Goal: Task Accomplishment & Management: Manage account settings

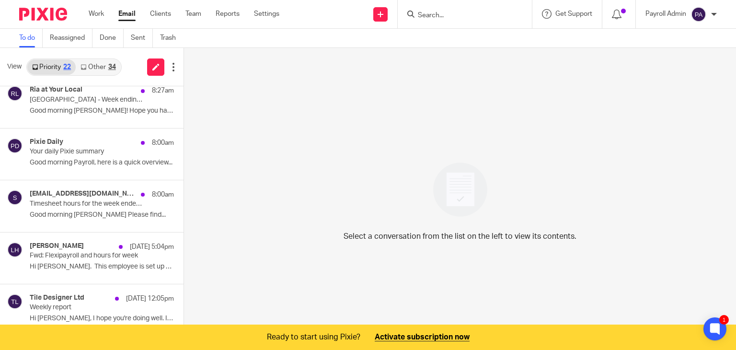
scroll to position [240, 0]
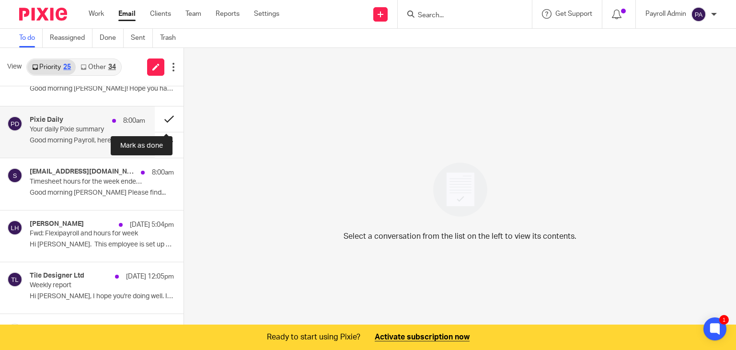
click at [159, 116] on button at bounding box center [169, 118] width 29 height 25
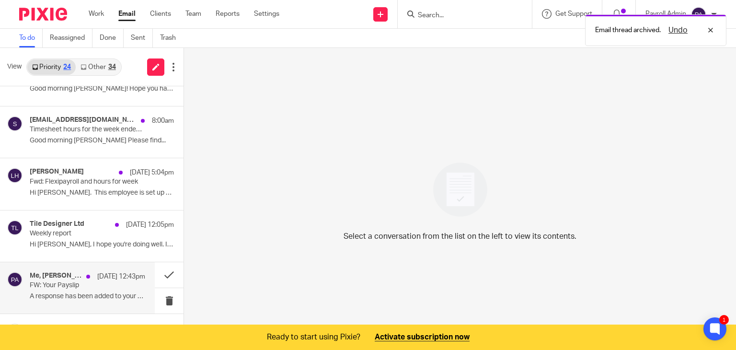
click at [91, 281] on p "FW: Your Payslip" at bounding box center [76, 285] width 93 height 8
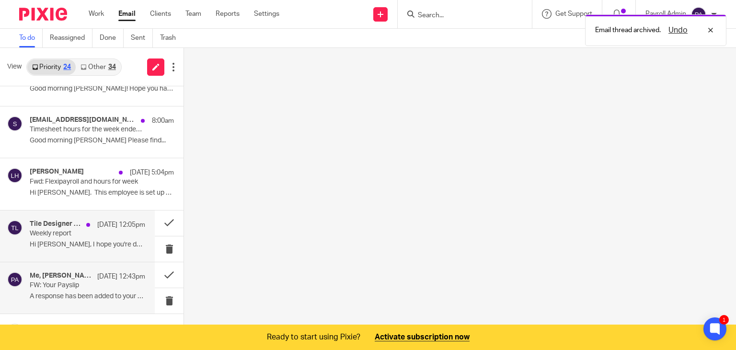
click at [96, 234] on p "Weekly report" at bounding box center [76, 234] width 93 height 8
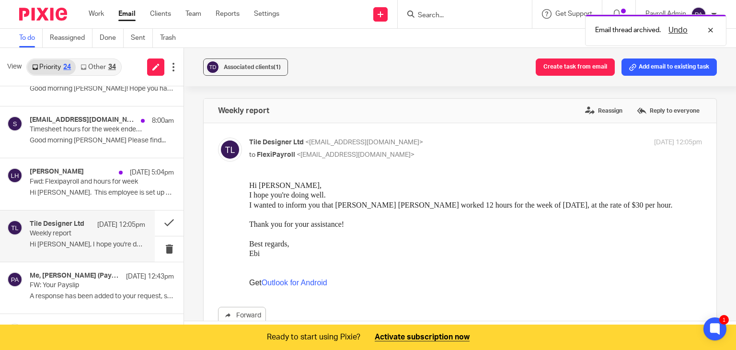
scroll to position [0, 0]
click at [70, 226] on h4 "Tile Designer Ltd" at bounding box center [57, 224] width 55 height 8
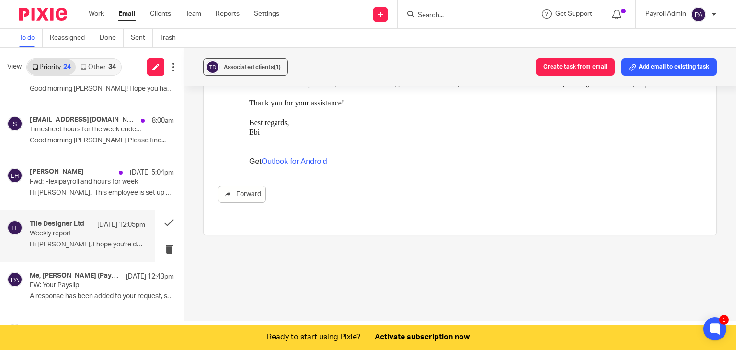
scroll to position [24, 0]
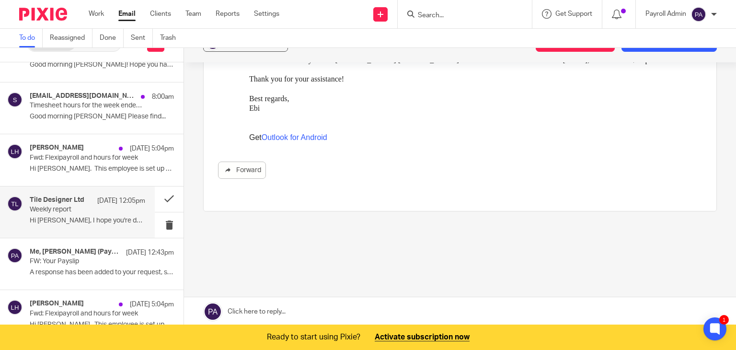
click at [279, 309] on link at bounding box center [460, 311] width 552 height 29
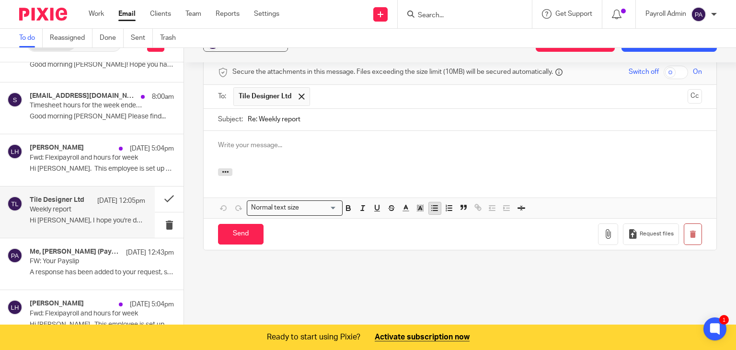
scroll to position [0, 0]
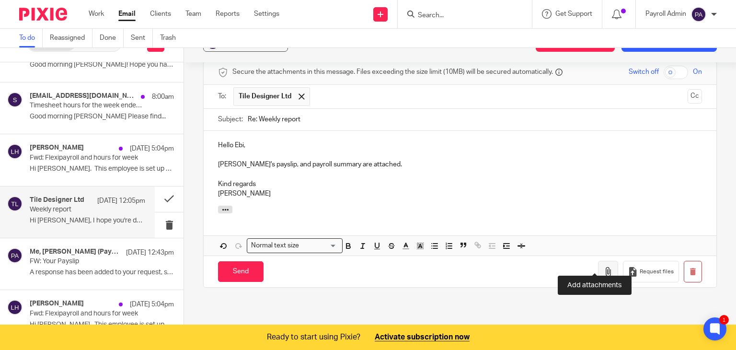
click at [598, 261] on button "button" at bounding box center [608, 272] width 20 height 22
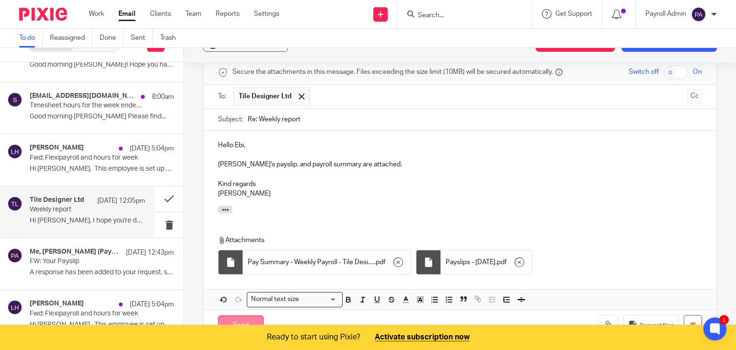
click at [245, 315] on input "Send" at bounding box center [241, 325] width 46 height 21
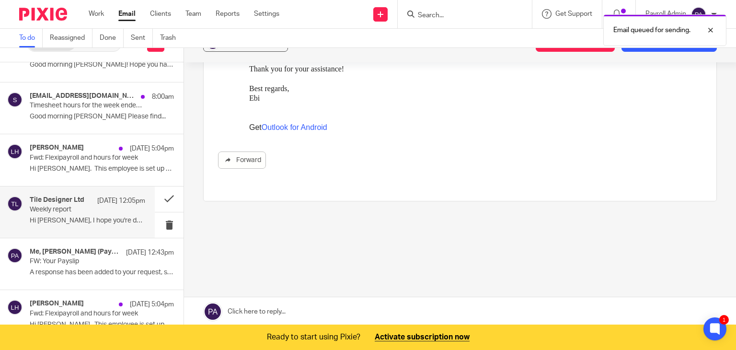
scroll to position [121, 0]
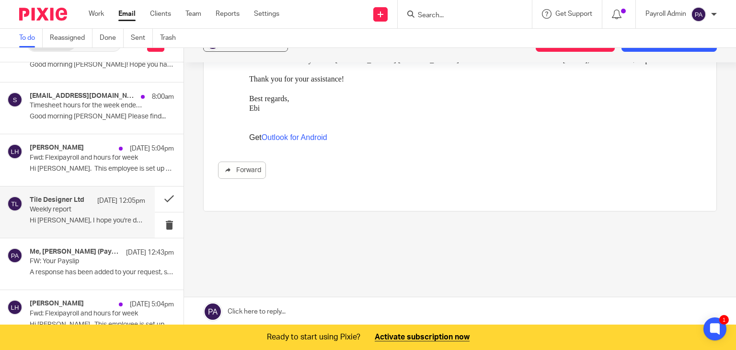
click at [469, 9] on form at bounding box center [468, 14] width 102 height 12
click at [471, 12] on input "Search" at bounding box center [460, 16] width 86 height 9
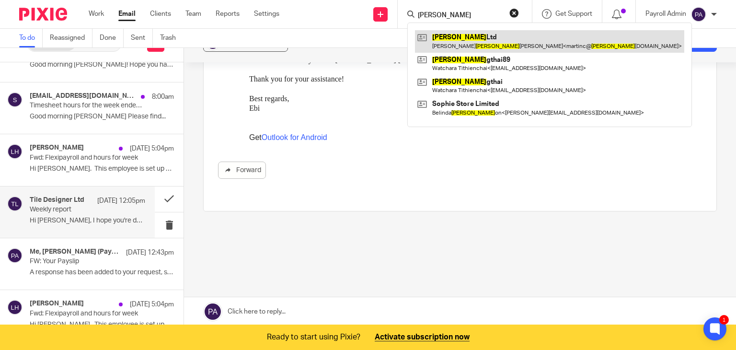
type input "cahn"
click at [455, 39] on link at bounding box center [549, 41] width 269 height 22
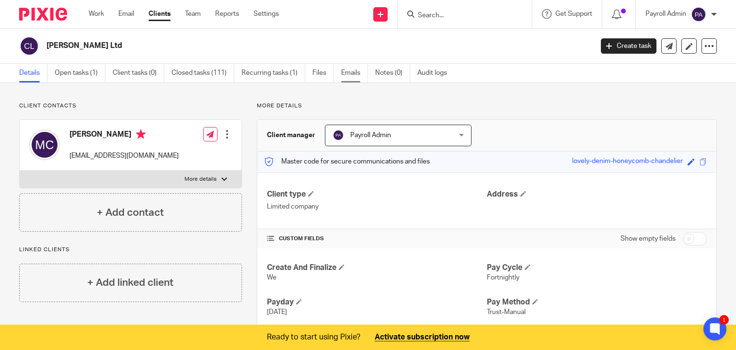
click at [349, 73] on link "Emails" at bounding box center [354, 73] width 27 height 19
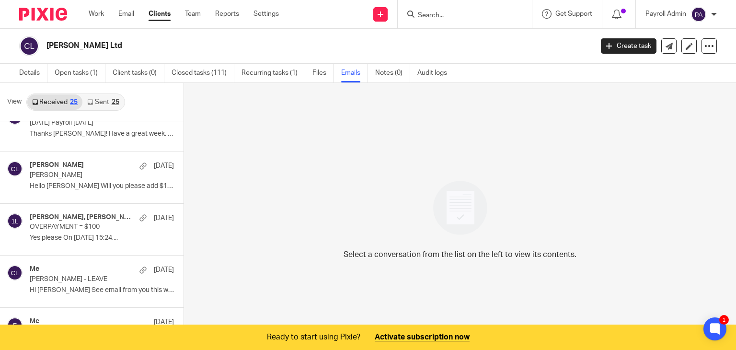
scroll to position [192, 0]
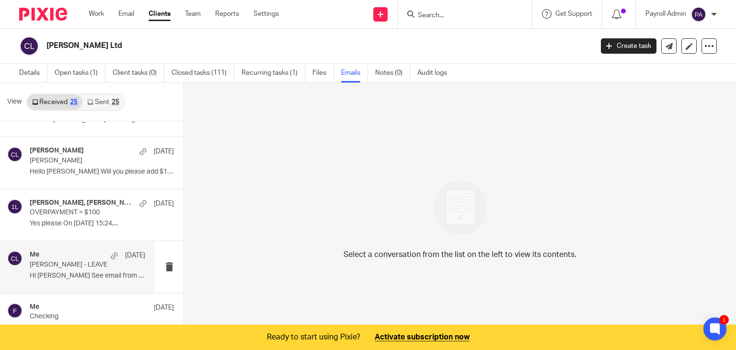
click at [52, 270] on div "Me [DATE] [PERSON_NAME] - LEAVE Hi [PERSON_NAME] See email from you this week..…" at bounding box center [88, 267] width 116 height 32
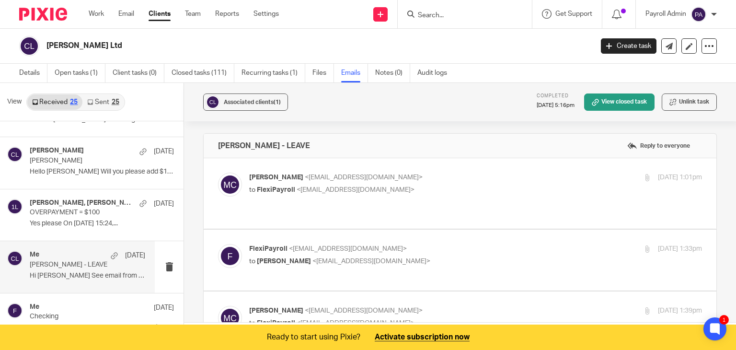
scroll to position [0, 0]
click at [421, 178] on p "[PERSON_NAME] <[EMAIL_ADDRESS][DOMAIN_NAME]>" at bounding box center [400, 178] width 302 height 10
checkbox input "true"
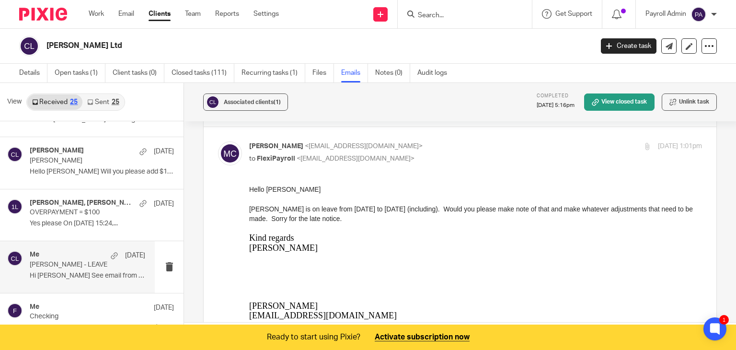
scroll to position [48, 0]
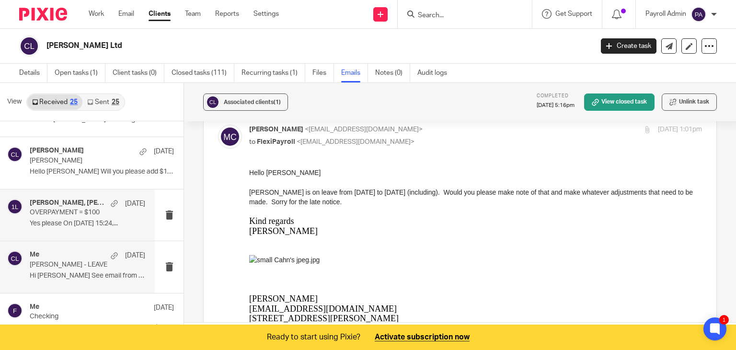
click at [59, 211] on p "OVERPAYMENT = $100" at bounding box center [76, 212] width 93 height 8
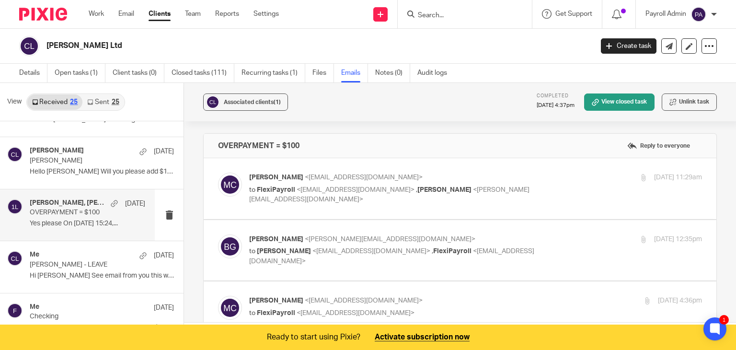
scroll to position [0, 0]
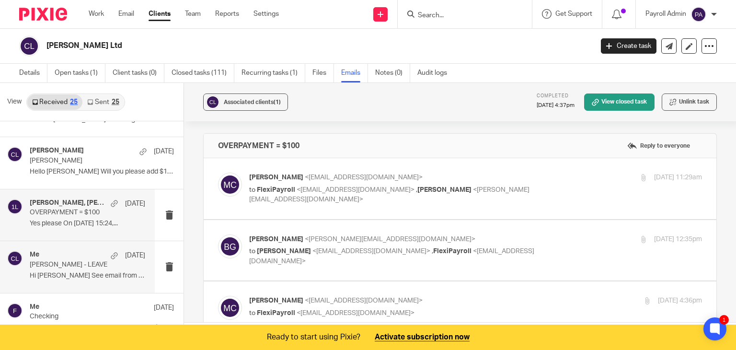
click at [66, 264] on p "FRANKIE GOTOTWESKI - LEAVE" at bounding box center [76, 265] width 93 height 8
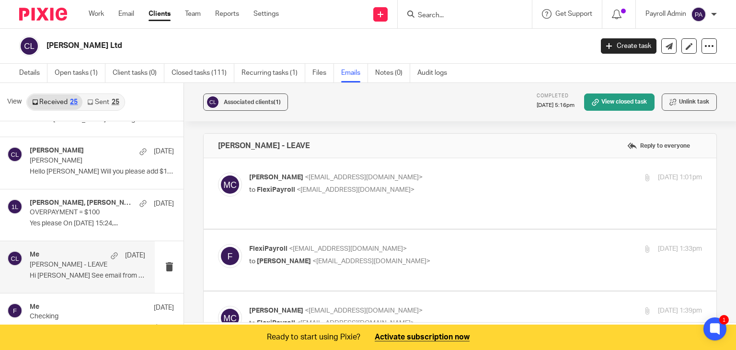
click at [484, 244] on p "FlexiPayroll <admin@flexipayroll.co.nz>" at bounding box center [400, 249] width 302 height 10
checkbox input "true"
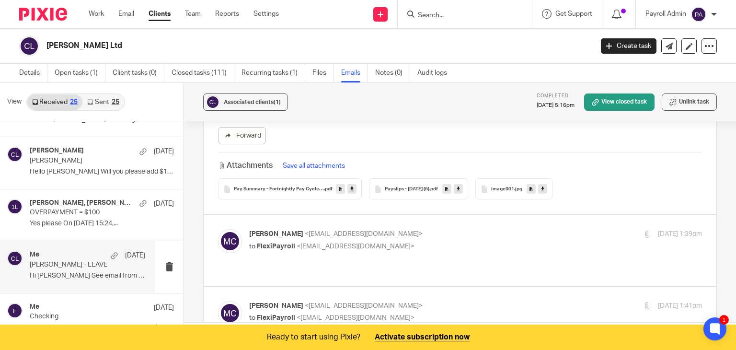
scroll to position [767, 0]
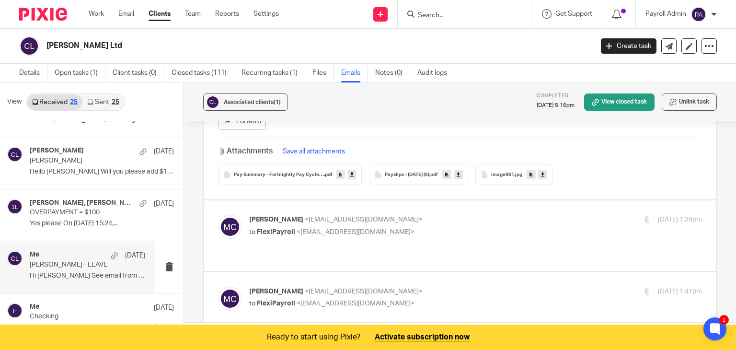
click at [464, 227] on p "to FlexiPayroll <admin@flexipayroll.co.nz>" at bounding box center [400, 232] width 302 height 10
checkbox input "true"
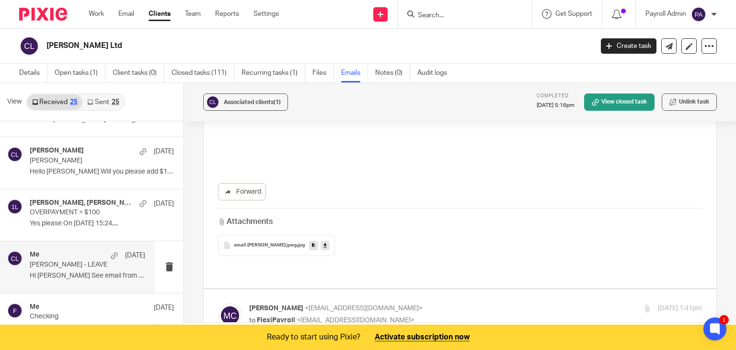
scroll to position [1773, 0]
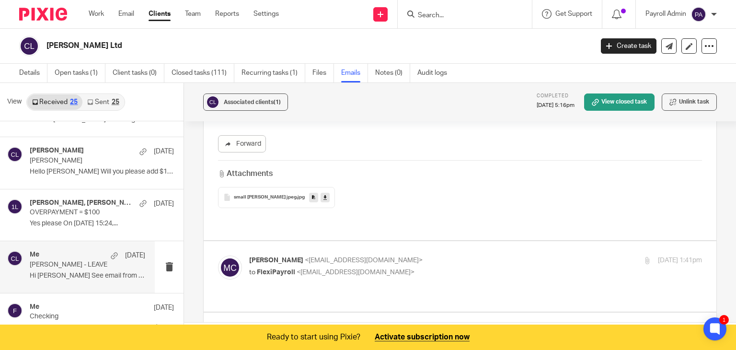
click at [467, 255] on div "Martin Cahnbley <martinc@cahns.co.nz> to FlexiPayroll <admin@flexipayroll.co.nz>" at bounding box center [400, 266] width 302 height 22
checkbox input "true"
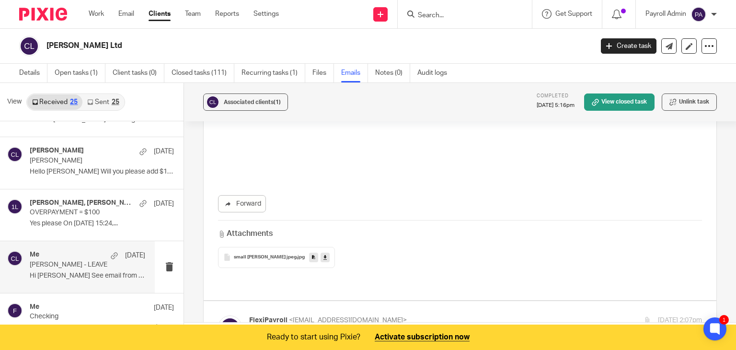
scroll to position [2828, 0]
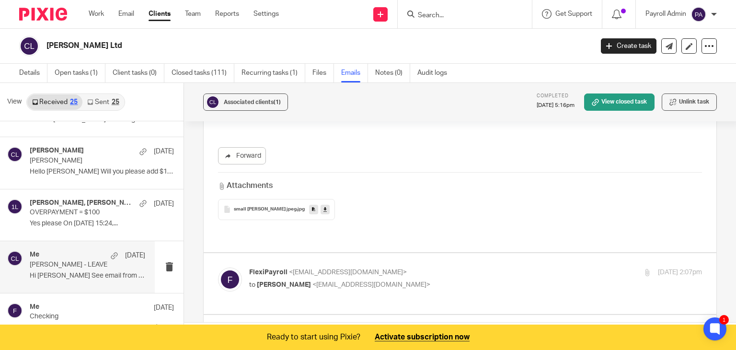
click at [467, 280] on p "to Martin Cahnbley <martinc@cahns.co.nz>" at bounding box center [400, 285] width 302 height 10
checkbox input "true"
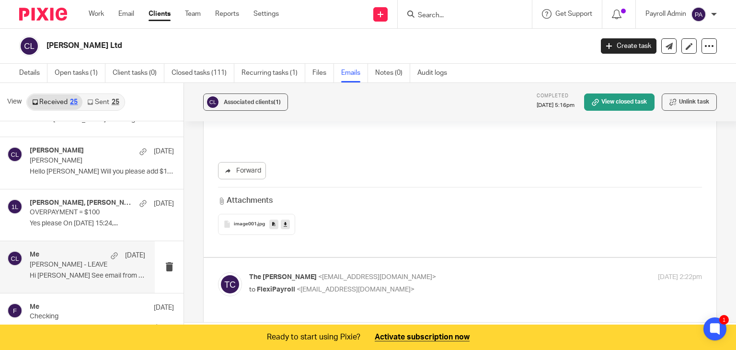
scroll to position [4122, 0]
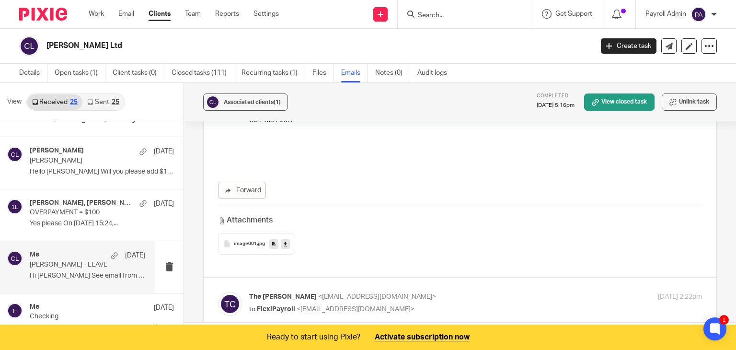
click at [458, 304] on p "to FlexiPayroll <admin@flexipayroll.co.nz>" at bounding box center [400, 309] width 302 height 10
checkbox input "true"
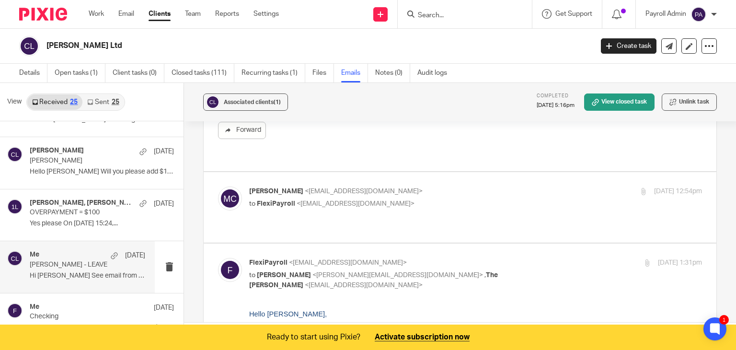
scroll to position [5464, 0]
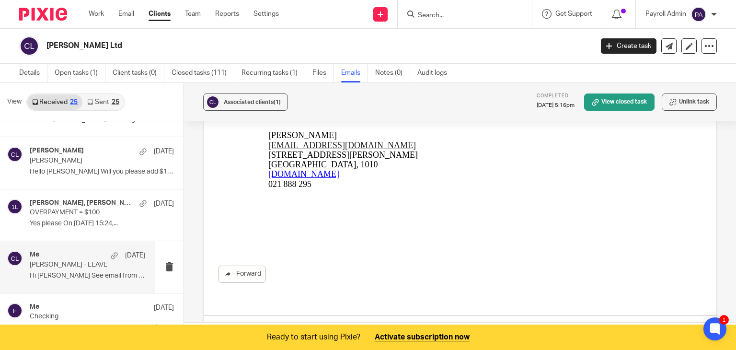
click at [453, 330] on p "Martin Cahnbley <martinc@cahns.co.nz>" at bounding box center [400, 335] width 302 height 10
checkbox input "true"
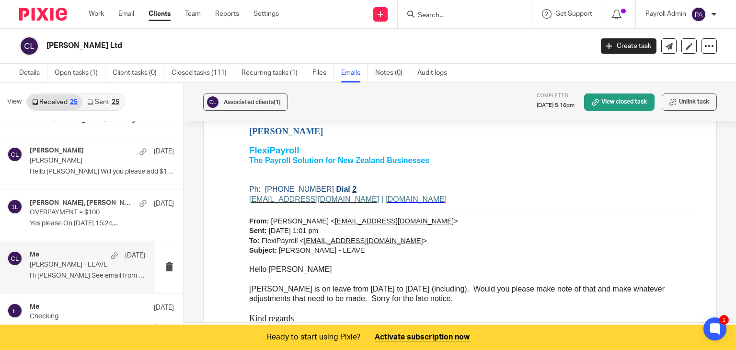
scroll to position [5991, 0]
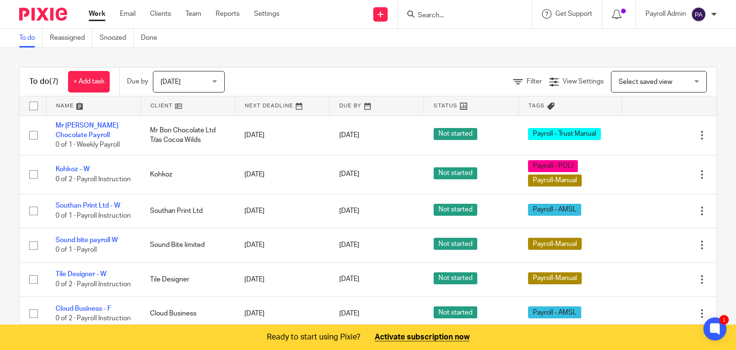
click at [137, 10] on ul "Work Email Clients Team Reports Settings" at bounding box center [191, 14] width 205 height 10
click at [131, 12] on link "Email" at bounding box center [128, 14] width 16 height 10
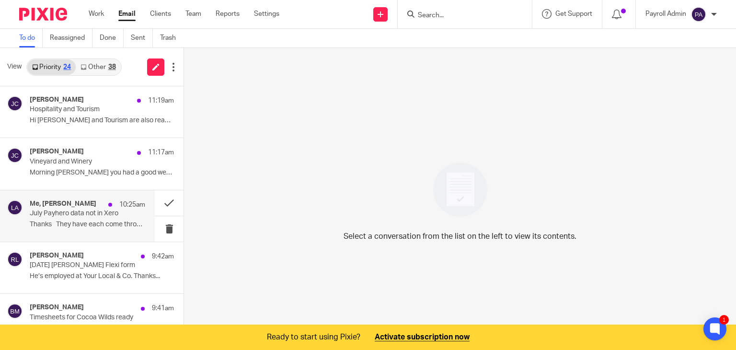
click at [42, 215] on p "July Payhero data not in Xero" at bounding box center [76, 213] width 93 height 8
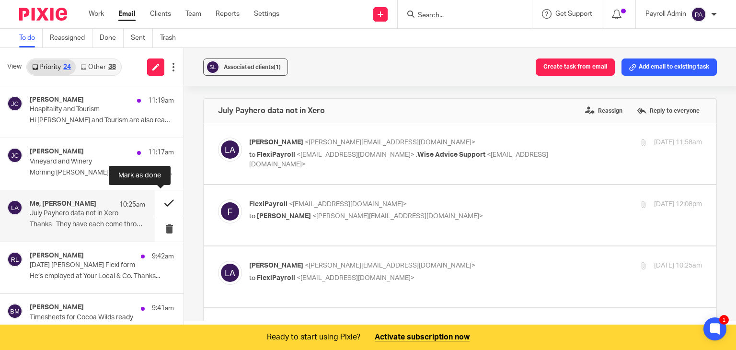
click at [159, 202] on button at bounding box center [169, 202] width 29 height 25
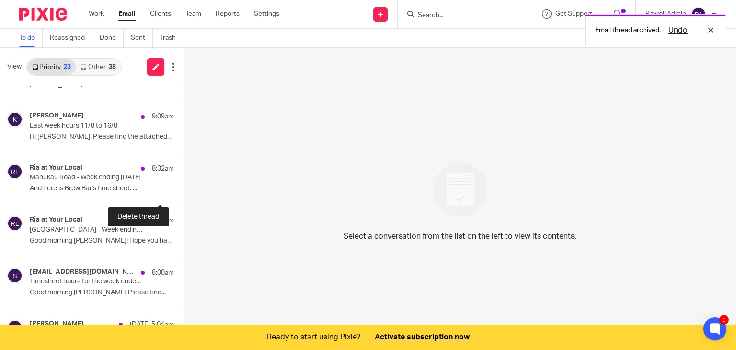
scroll to position [240, 0]
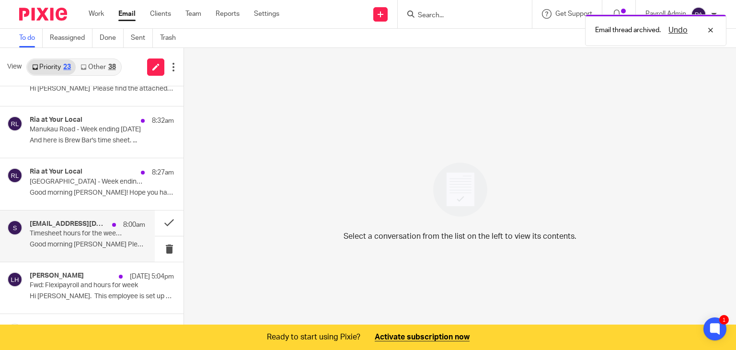
click at [85, 230] on p "Timesheet hours for the week ended 16th August 2025" at bounding box center [76, 234] width 93 height 8
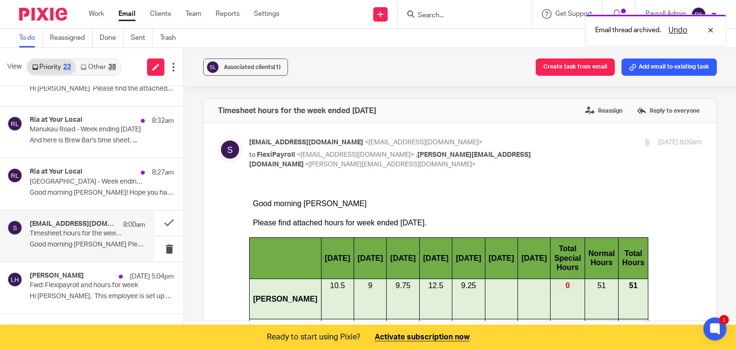
scroll to position [0, 0]
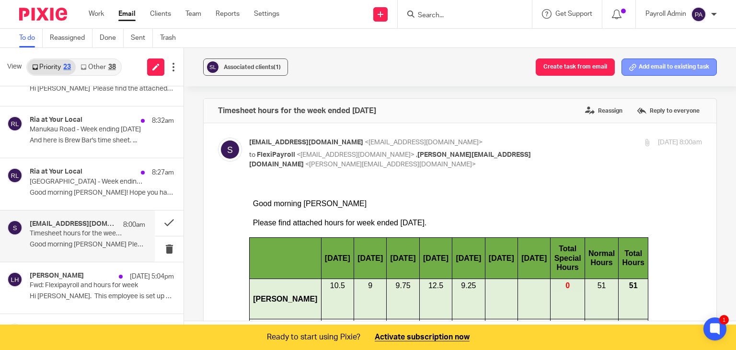
click at [680, 66] on button "Add email to existing task" at bounding box center [669, 66] width 95 height 17
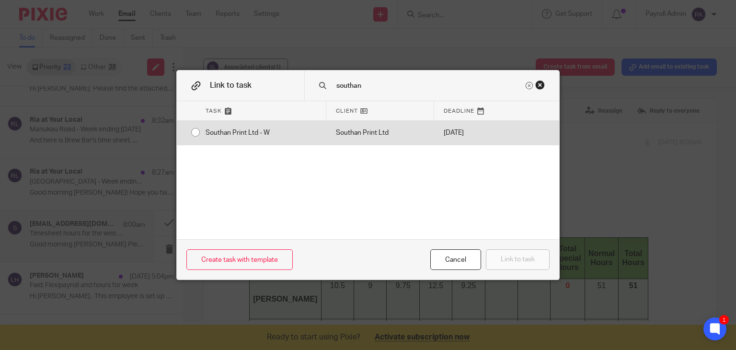
type input "southan"
click at [189, 133] on input "radio" at bounding box center [195, 132] width 18 height 18
radio input "false"
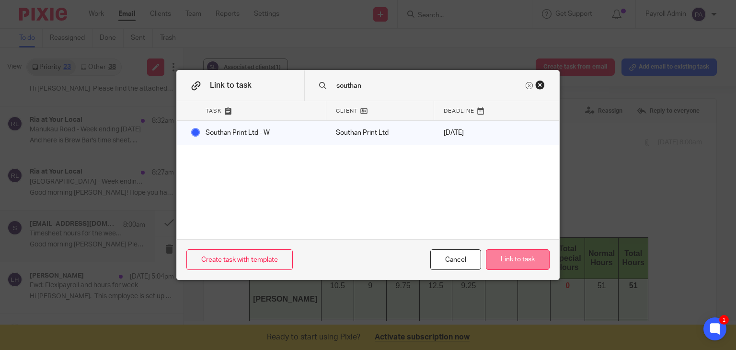
click at [525, 260] on button "Link to task" at bounding box center [518, 259] width 64 height 21
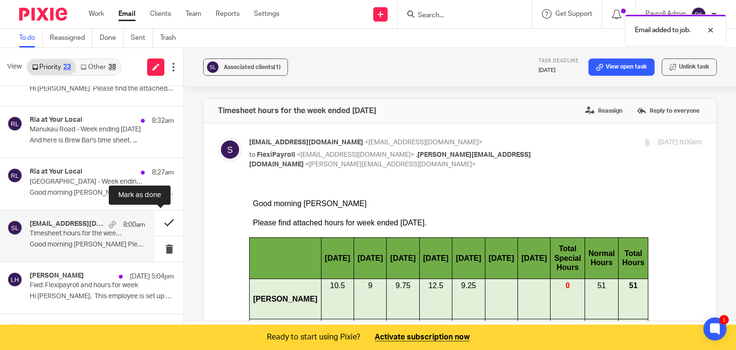
click at [159, 221] on button at bounding box center [169, 222] width 29 height 25
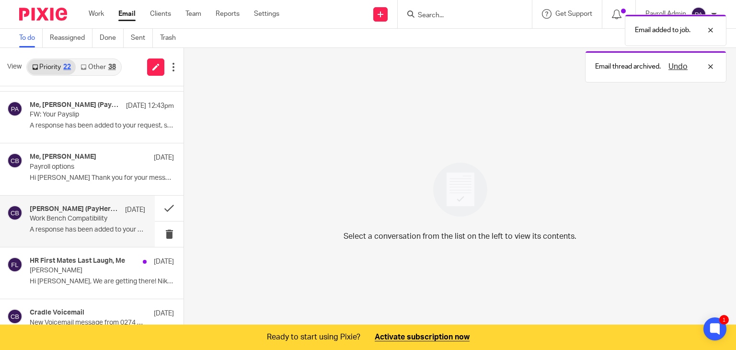
scroll to position [431, 0]
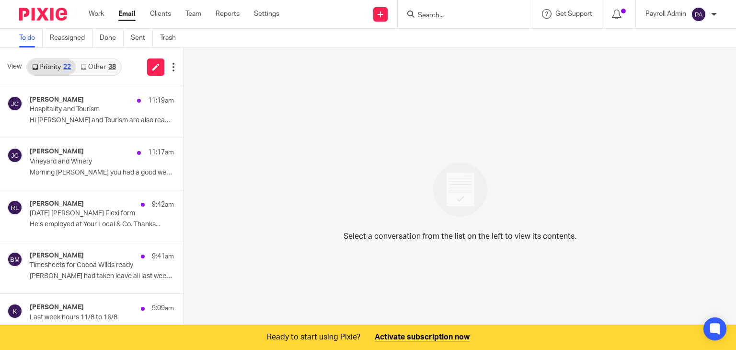
click at [95, 67] on link "Other 38" at bounding box center [98, 66] width 45 height 15
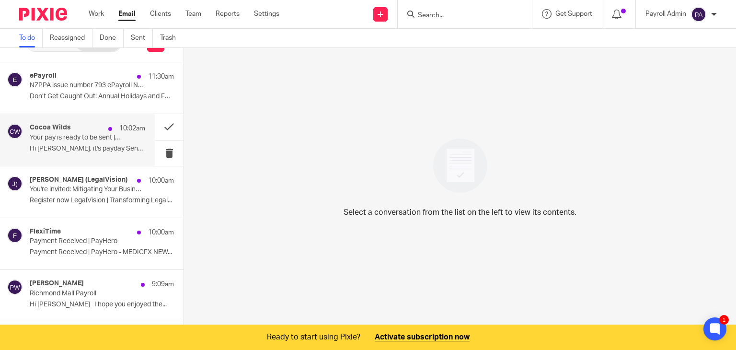
click at [104, 140] on p "Your pay is ready to be sent | Payroll AutoPilot®" at bounding box center [76, 138] width 93 height 8
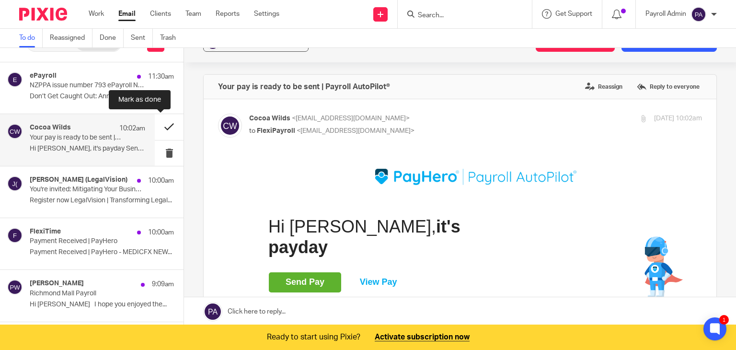
scroll to position [0, 0]
click at [162, 127] on button at bounding box center [169, 126] width 29 height 25
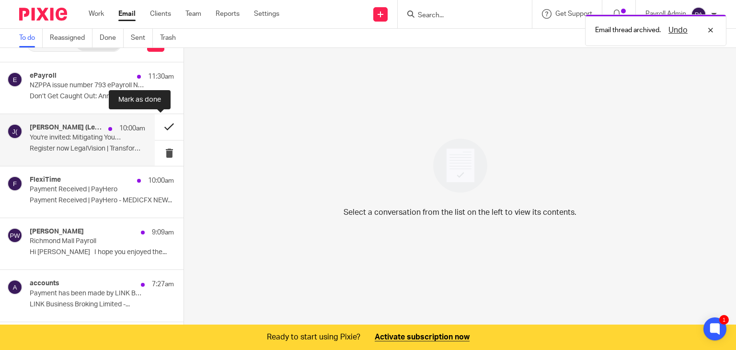
click at [158, 125] on button at bounding box center [169, 126] width 29 height 25
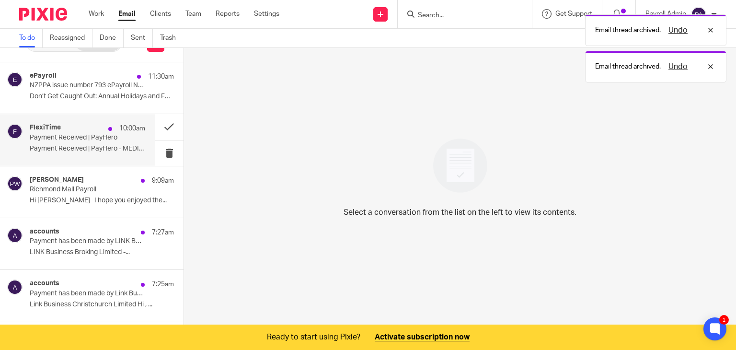
click at [76, 139] on p "Payment Received | PayHero" at bounding box center [76, 138] width 93 height 8
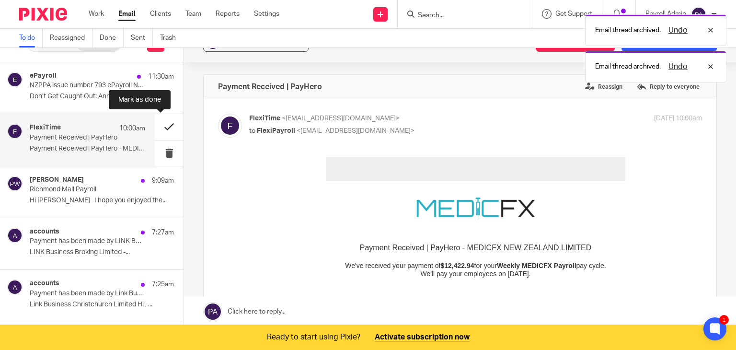
click at [161, 126] on button at bounding box center [169, 126] width 29 height 25
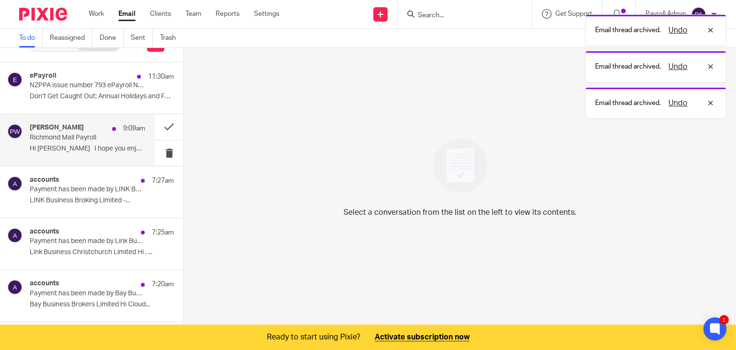
click at [63, 138] on p "Richmond Mall Payroll" at bounding box center [76, 138] width 93 height 8
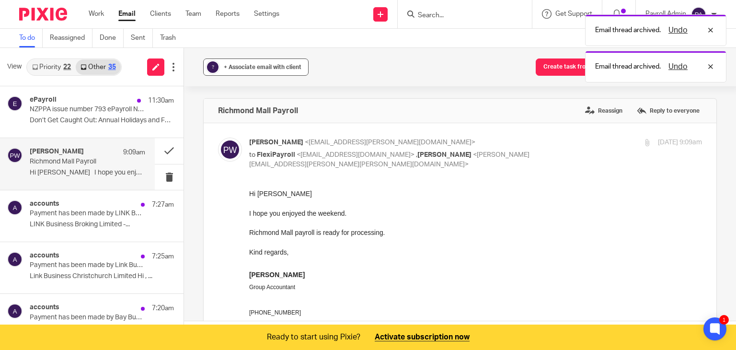
click at [237, 67] on span "+ Associate email with client" at bounding box center [263, 67] width 78 height 6
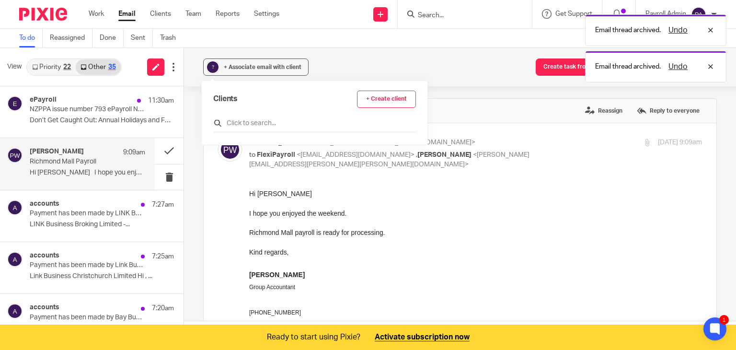
click at [242, 119] on input "text" at bounding box center [314, 123] width 203 height 10
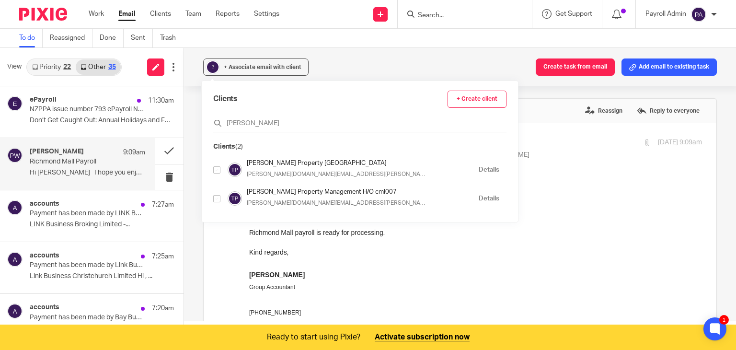
type input "tinline"
click at [217, 169] on input "checkbox" at bounding box center [216, 169] width 7 height 7
checkbox input "true"
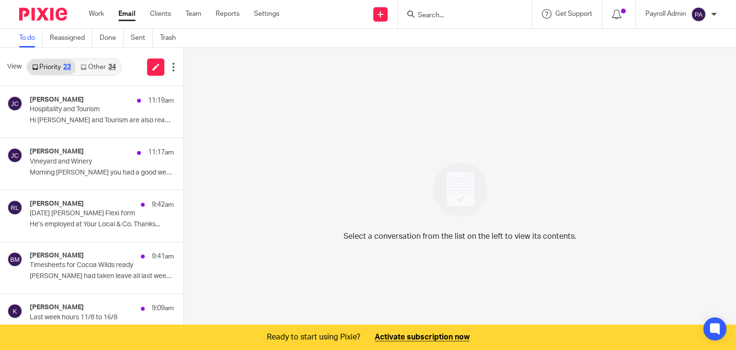
click at [103, 64] on link "Other 34" at bounding box center [98, 66] width 45 height 15
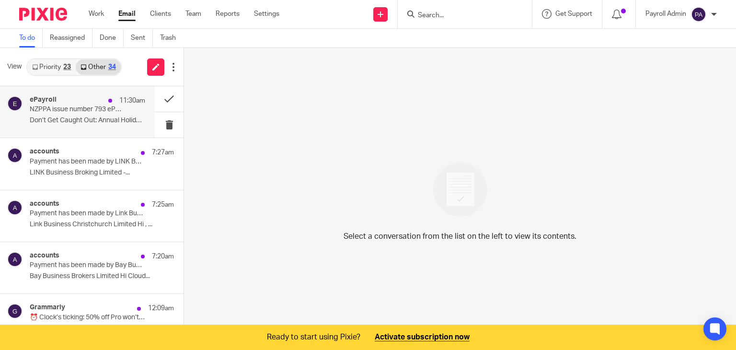
scroll to position [48, 0]
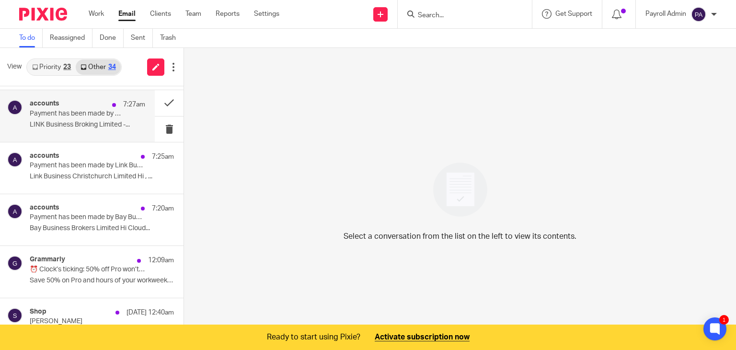
click at [84, 108] on div "accounts 7:27am" at bounding box center [88, 105] width 116 height 10
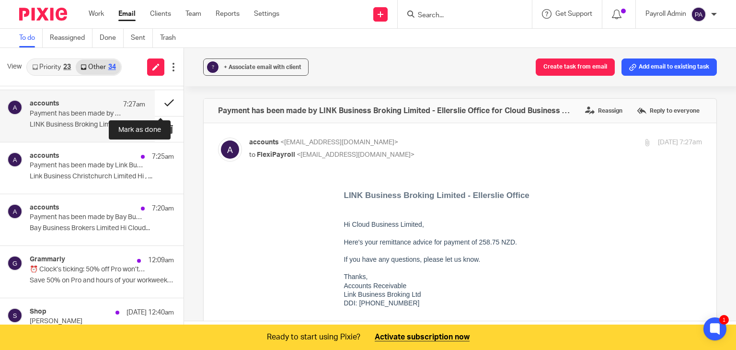
scroll to position [0, 0]
click at [242, 64] on div "+ Associate email with client" at bounding box center [263, 67] width 78 height 10
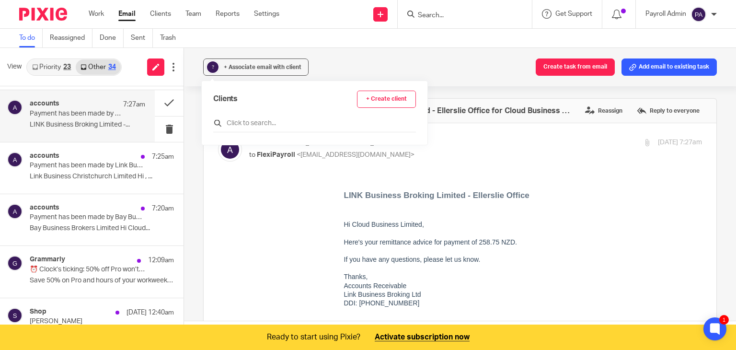
click at [247, 119] on input "text" at bounding box center [314, 123] width 203 height 10
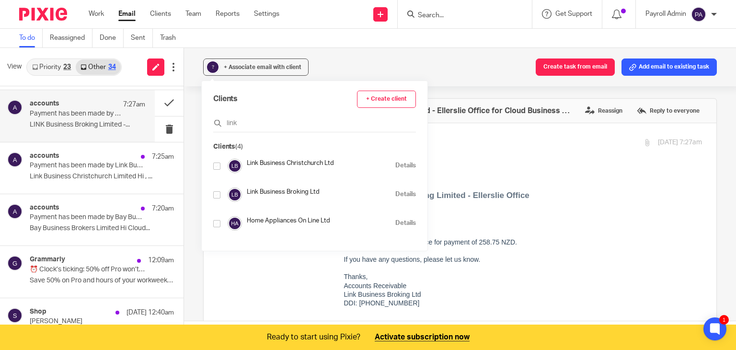
type input "link"
click at [217, 196] on input "checkbox" at bounding box center [216, 194] width 7 height 7
checkbox input "true"
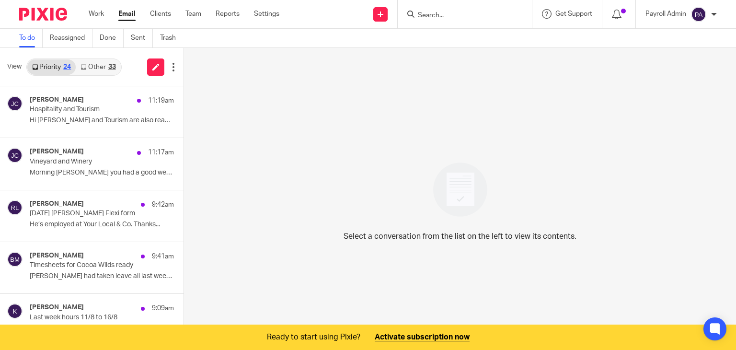
click at [106, 69] on link "Other 33" at bounding box center [98, 66] width 45 height 15
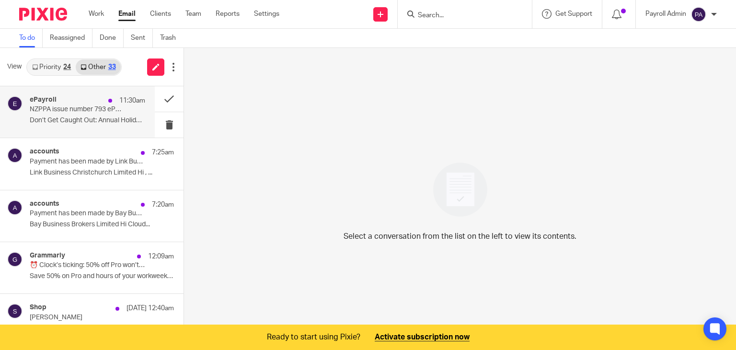
scroll to position [24, 0]
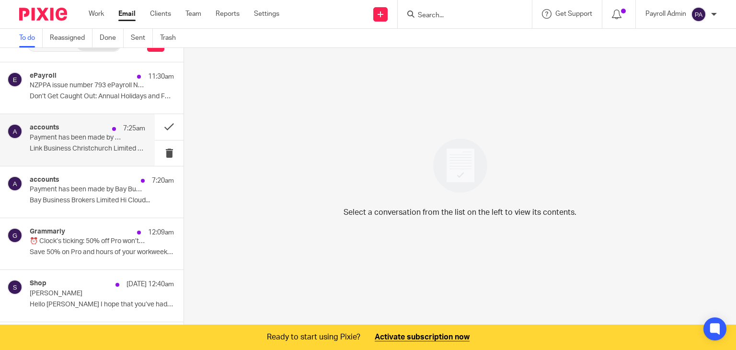
click at [109, 136] on p "Payment has been made by Link Business Christchurch Limited for Cloud Business …" at bounding box center [76, 138] width 93 height 8
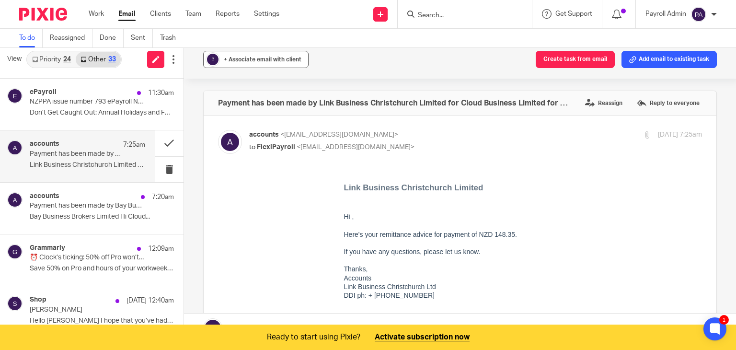
scroll to position [0, 0]
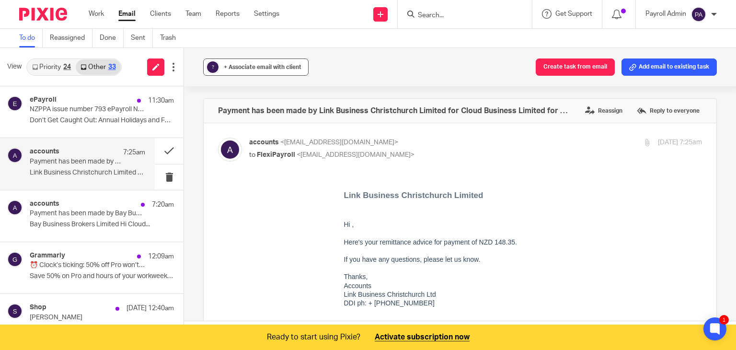
click at [257, 68] on span "+ Associate email with client" at bounding box center [263, 67] width 78 height 6
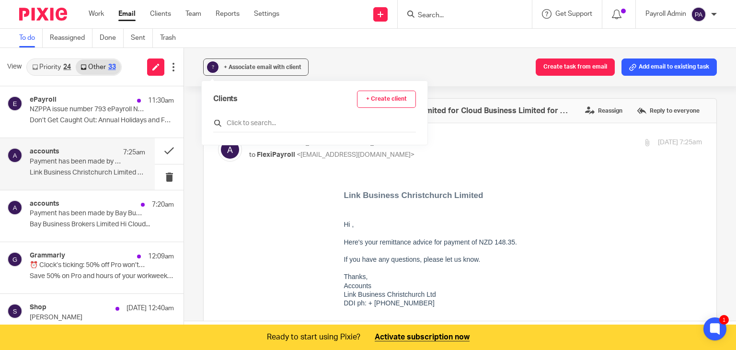
click at [253, 127] on input "text" at bounding box center [314, 123] width 203 height 10
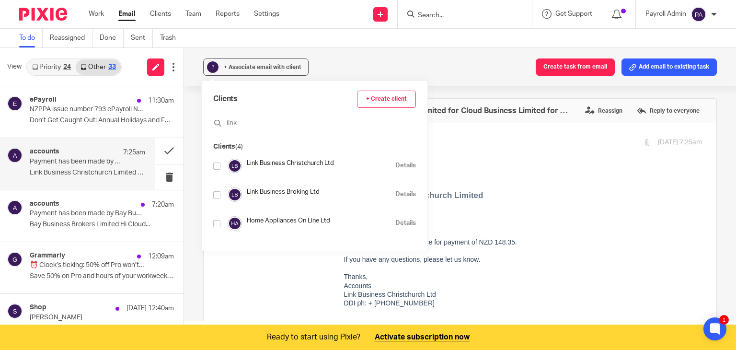
type input "link"
click at [218, 164] on input "checkbox" at bounding box center [216, 165] width 7 height 7
checkbox input "true"
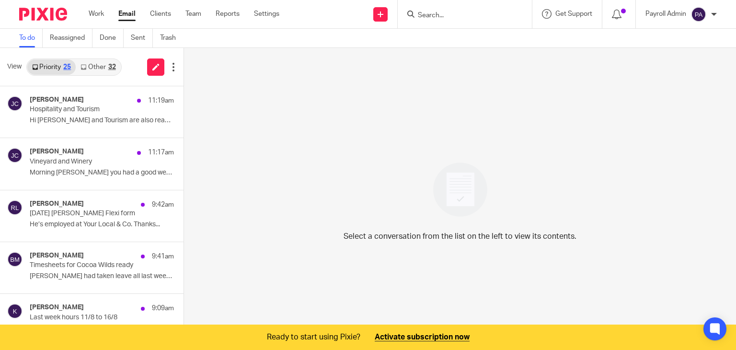
click at [105, 67] on link "Other 32" at bounding box center [98, 66] width 45 height 15
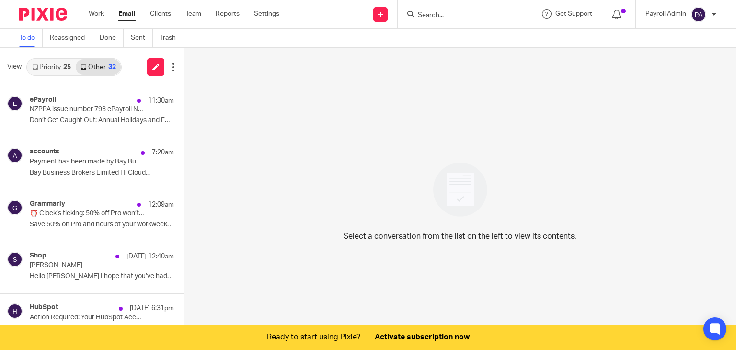
scroll to position [24, 0]
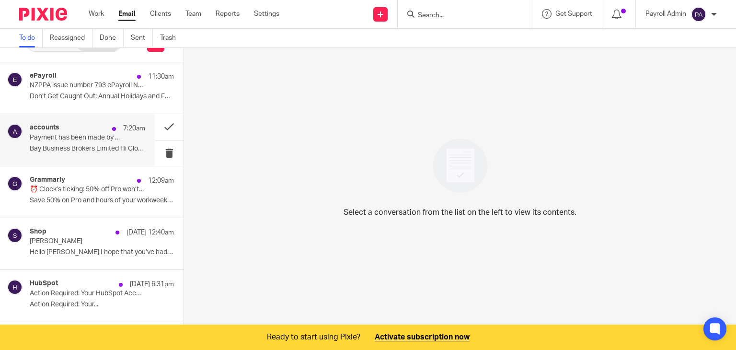
click at [94, 138] on p "Payment has been made by Bay Business Brokers Limited for Cloud Business Limite…" at bounding box center [76, 138] width 93 height 8
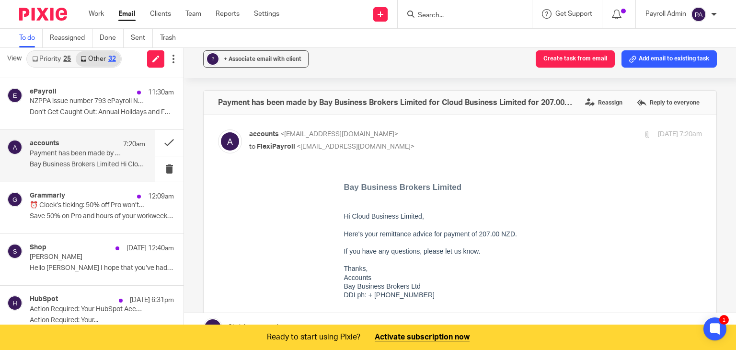
scroll to position [0, 0]
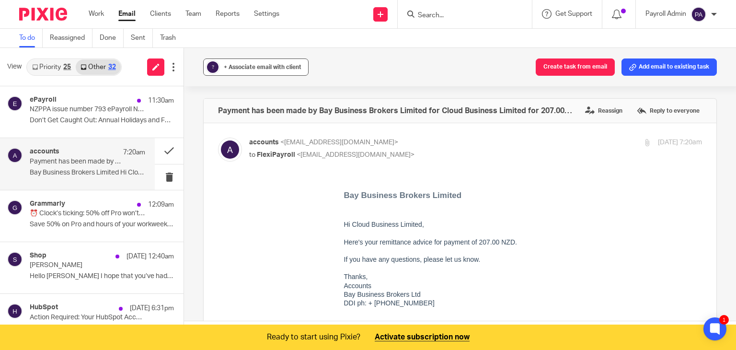
click at [257, 64] on span "+ Associate email with client" at bounding box center [263, 67] width 78 height 6
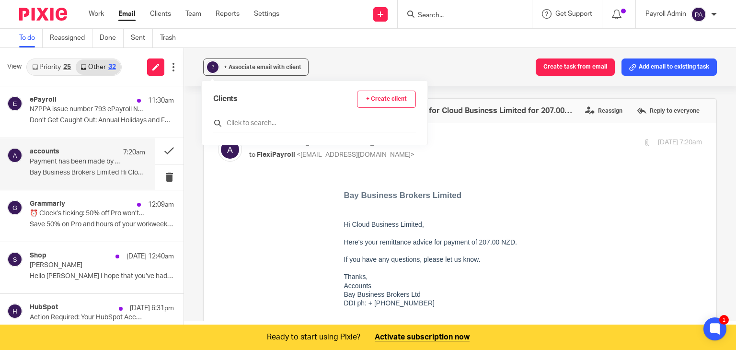
click at [263, 124] on input "text" at bounding box center [314, 123] width 203 height 10
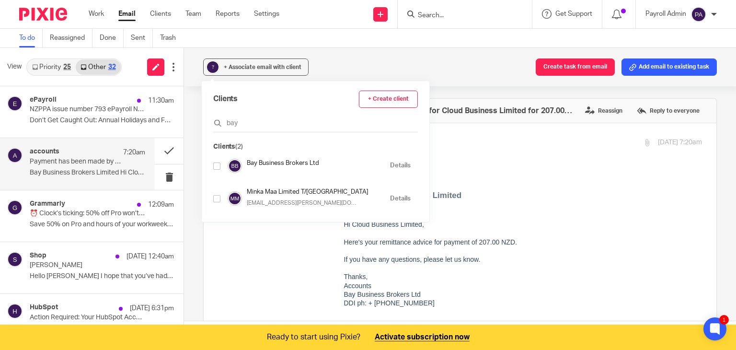
type input "bay"
click at [218, 166] on input "checkbox" at bounding box center [216, 165] width 7 height 7
checkbox input "true"
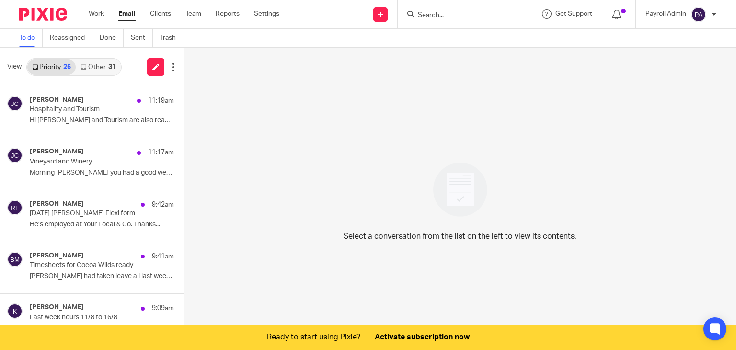
click at [98, 68] on link "Other 31" at bounding box center [98, 66] width 45 height 15
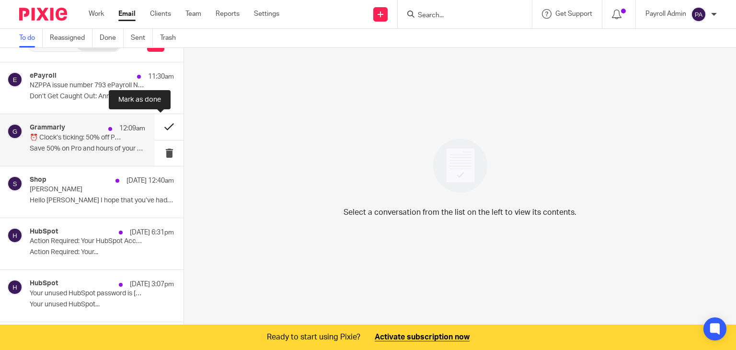
click at [159, 125] on button at bounding box center [169, 126] width 29 height 25
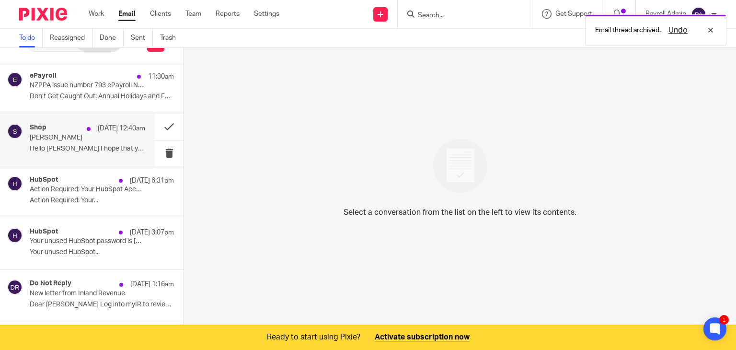
click at [88, 139] on p "[PERSON_NAME]" at bounding box center [76, 138] width 93 height 8
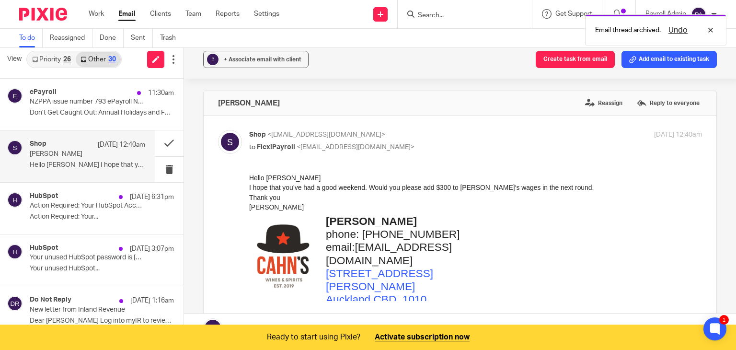
scroll to position [0, 0]
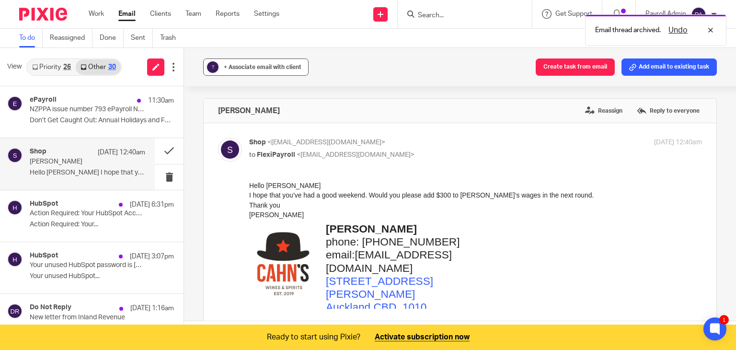
click at [267, 68] on span "+ Associate email with client" at bounding box center [263, 67] width 78 height 6
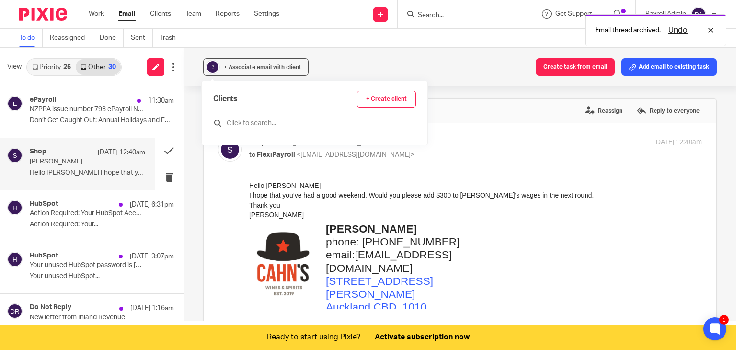
click at [257, 118] on input "text" at bounding box center [314, 123] width 203 height 10
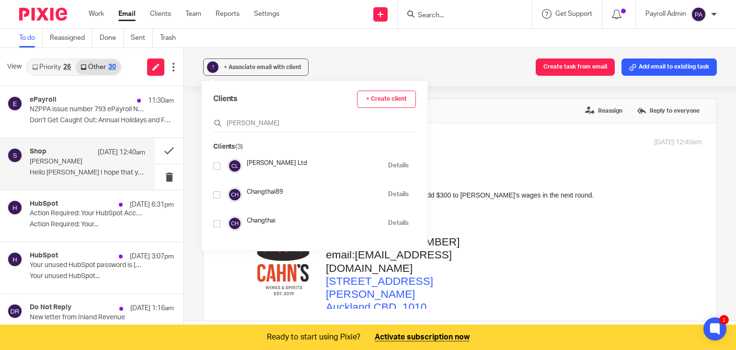
type input "[PERSON_NAME]"
click at [220, 164] on input "checkbox" at bounding box center [216, 165] width 7 height 7
checkbox input "true"
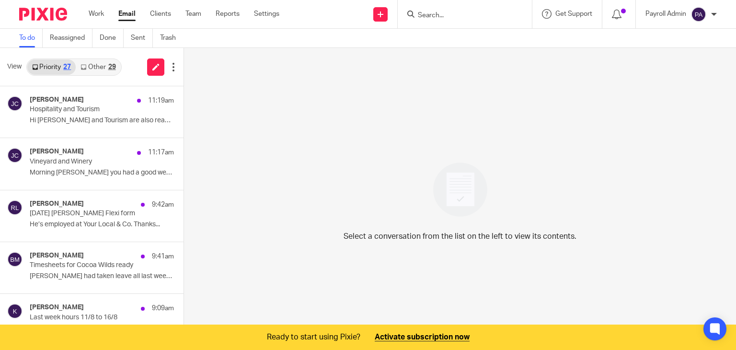
click at [106, 70] on link "Other 29" at bounding box center [98, 66] width 45 height 15
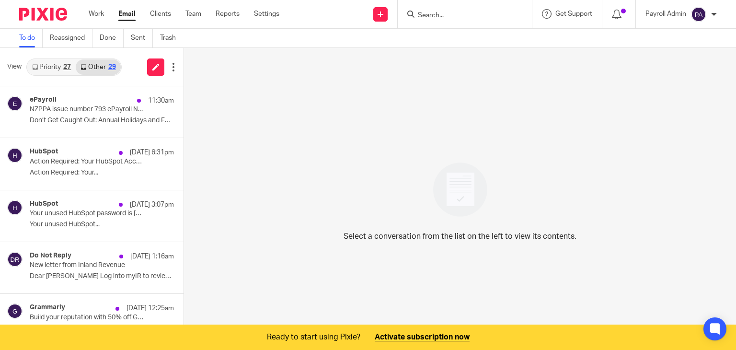
scroll to position [24, 0]
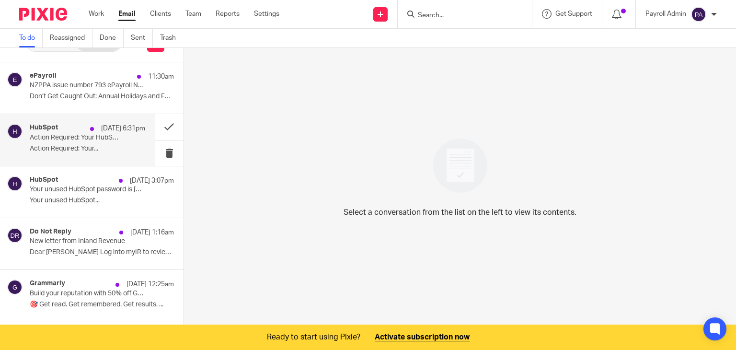
click at [98, 142] on div "HubSpot [DATE] 6:31pm Action Required: Your HubSpot Account is Scheduled for De…" at bounding box center [88, 140] width 116 height 32
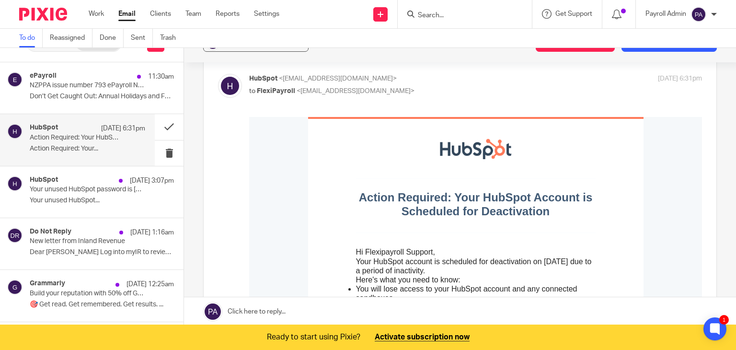
scroll to position [0, 0]
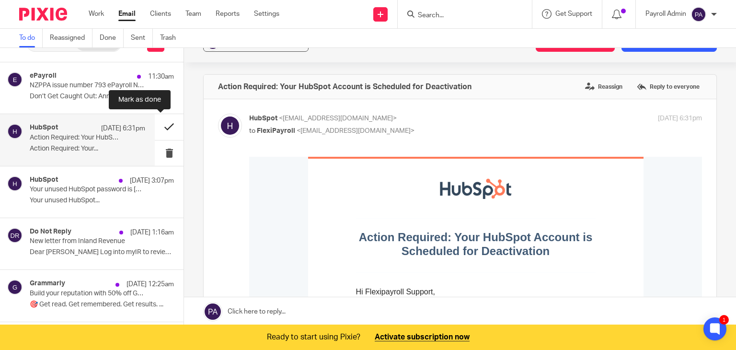
click at [161, 124] on button at bounding box center [169, 126] width 29 height 25
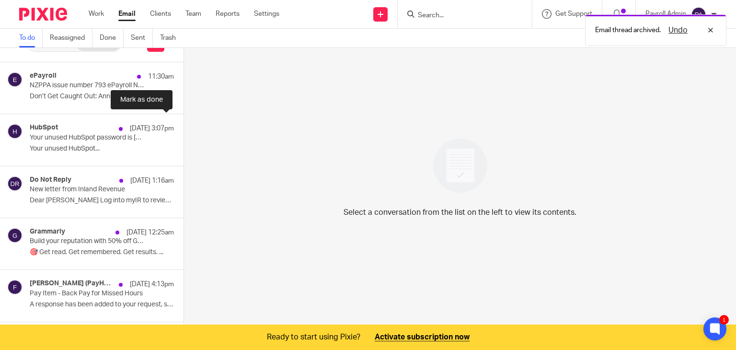
click at [184, 124] on button at bounding box center [188, 126] width 8 height 25
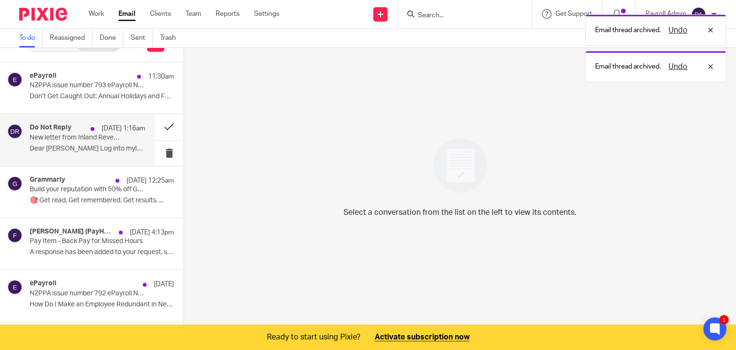
click at [59, 140] on p "New letter from Inland Revenue" at bounding box center [76, 138] width 93 height 8
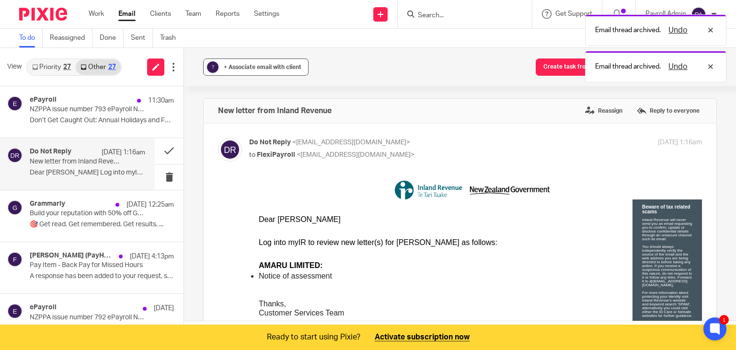
click at [260, 68] on span "+ Associate email with client" at bounding box center [263, 67] width 78 height 6
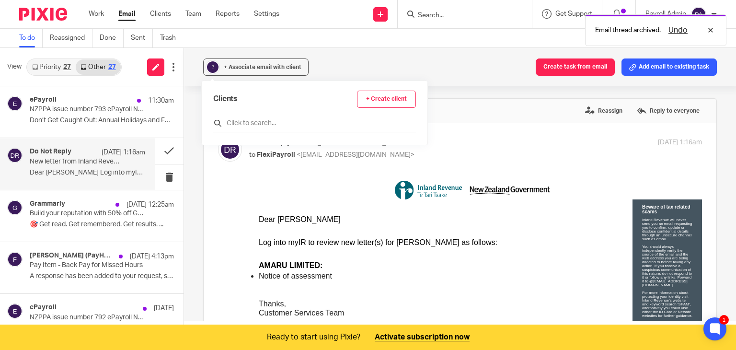
click at [238, 124] on input "text" at bounding box center [314, 123] width 203 height 10
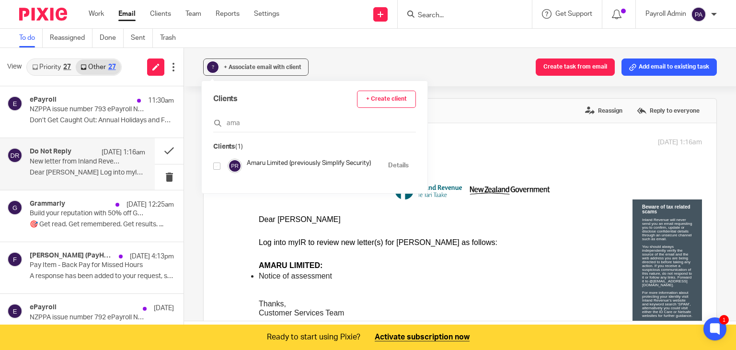
type input "ama"
click at [219, 164] on input "checkbox" at bounding box center [216, 165] width 7 height 7
checkbox input "true"
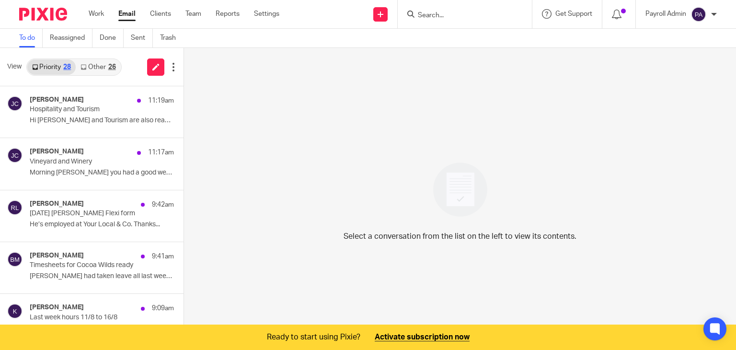
click at [106, 56] on div "View Priority 28 Other 26" at bounding box center [92, 67] width 184 height 38
click at [108, 67] on div "26" at bounding box center [112, 67] width 8 height 7
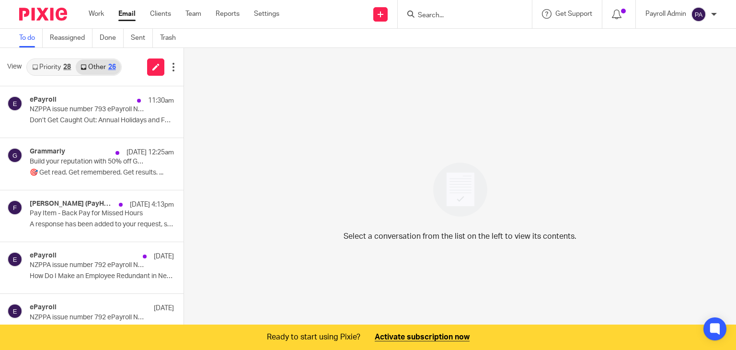
scroll to position [24, 0]
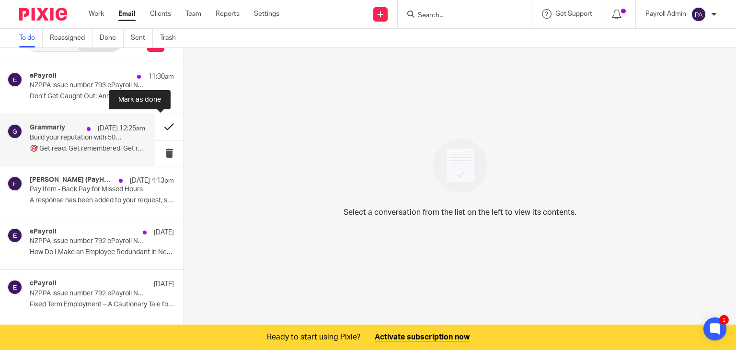
click at [159, 127] on button at bounding box center [169, 126] width 29 height 25
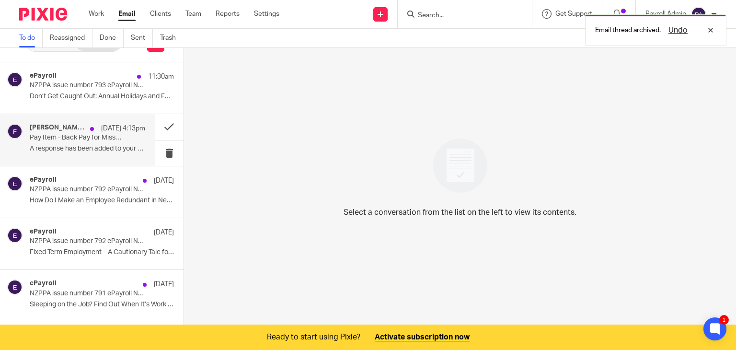
click at [73, 136] on p "Pay Item - Back Pay for Missed Hours" at bounding box center [76, 138] width 93 height 8
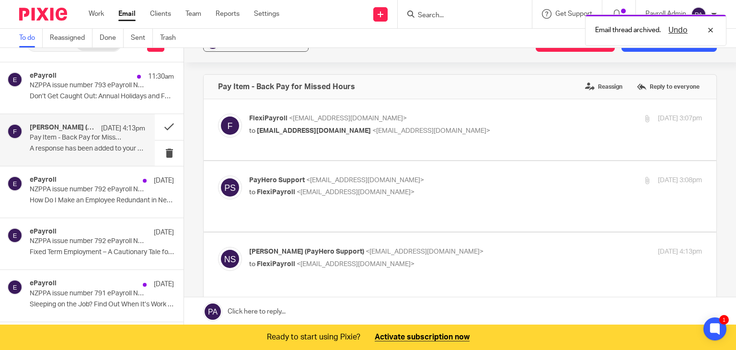
scroll to position [0, 0]
click at [406, 138] on div "FlexiPayroll <admin@flexipayroll.co.nz> to support@payhero.co.nz <support@payhe…" at bounding box center [460, 130] width 484 height 32
click at [447, 133] on p "to support@payhero.co.nz <support@payhero.co.nz>" at bounding box center [400, 131] width 302 height 10
checkbox input "true"
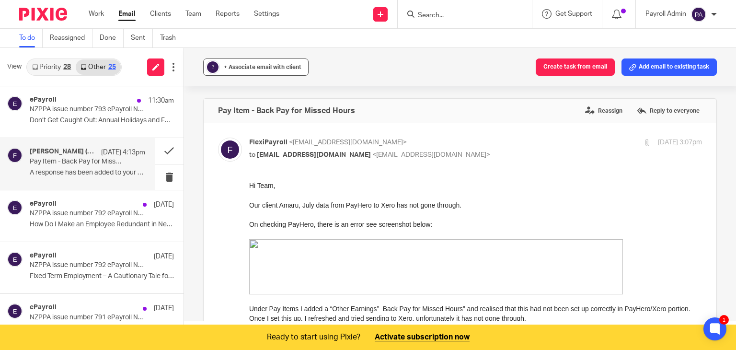
click at [245, 68] on span "+ Associate email with client" at bounding box center [263, 67] width 78 height 6
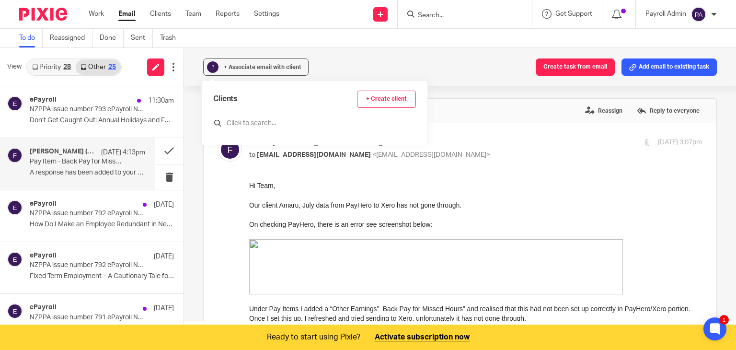
click at [234, 121] on input "text" at bounding box center [314, 123] width 203 height 10
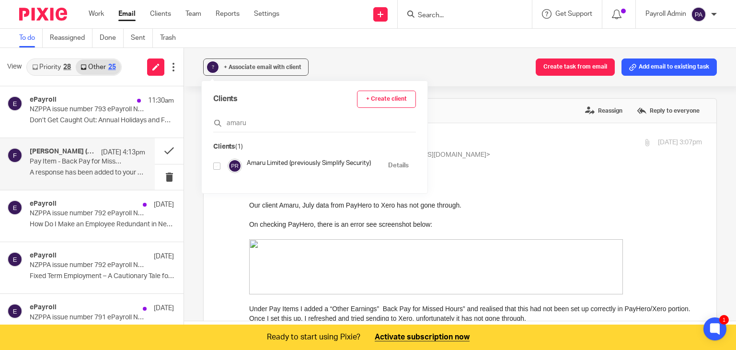
type input "amaru"
click at [216, 164] on input "checkbox" at bounding box center [216, 165] width 7 height 7
checkbox input "true"
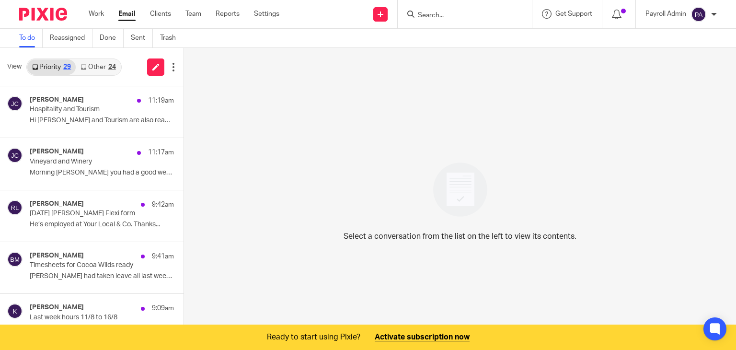
click at [112, 68] on div "24" at bounding box center [112, 67] width 8 height 7
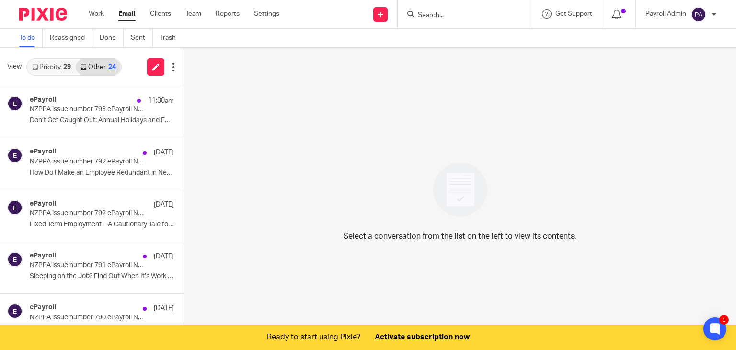
click at [59, 68] on link "Priority 29" at bounding box center [51, 66] width 48 height 15
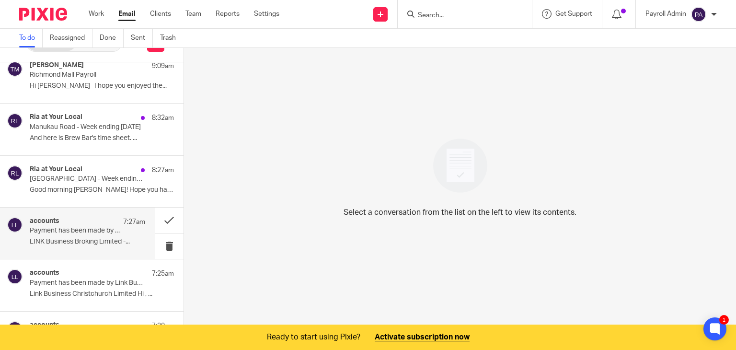
scroll to position [288, 0]
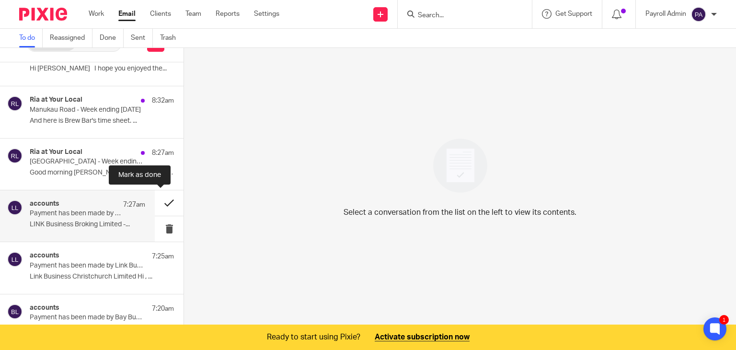
click at [163, 199] on button at bounding box center [169, 202] width 29 height 25
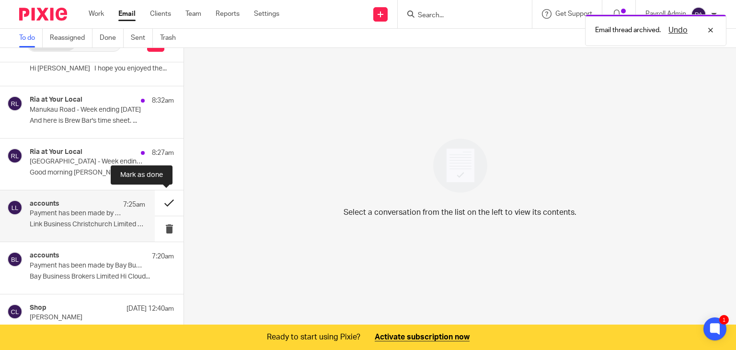
click at [162, 199] on button at bounding box center [169, 202] width 29 height 25
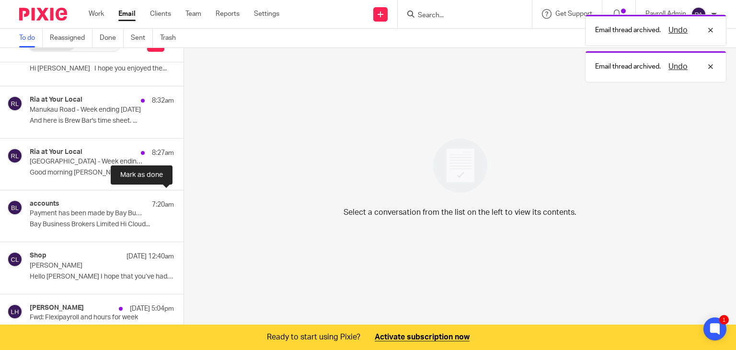
click at [184, 199] on button at bounding box center [188, 202] width 8 height 25
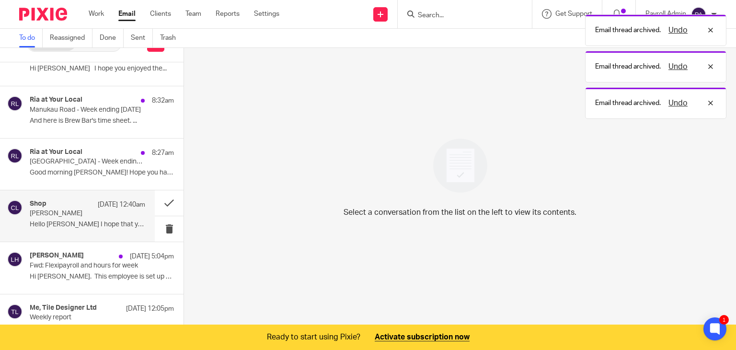
click at [79, 209] on p "[PERSON_NAME]" at bounding box center [76, 213] width 93 height 8
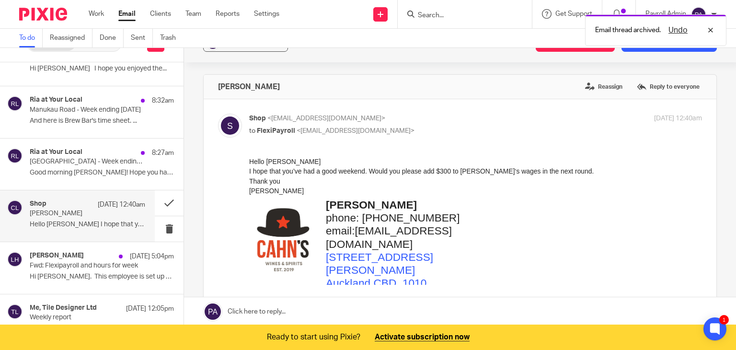
scroll to position [0, 0]
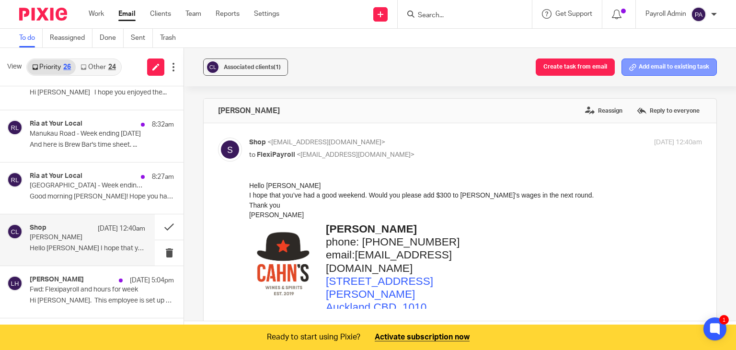
click at [670, 69] on button "Add email to existing task" at bounding box center [669, 66] width 95 height 17
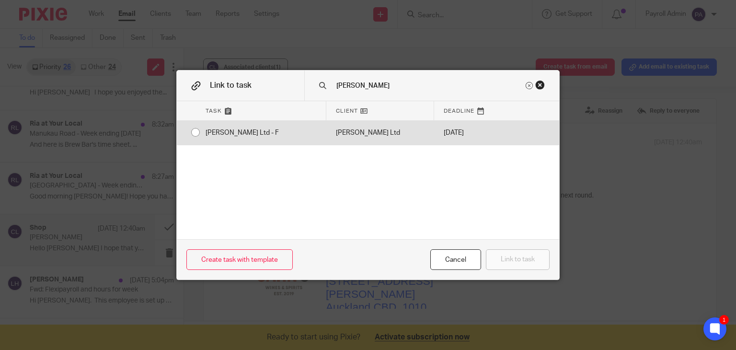
type input "cahn"
click at [192, 129] on input "radio" at bounding box center [195, 132] width 18 height 18
radio input "false"
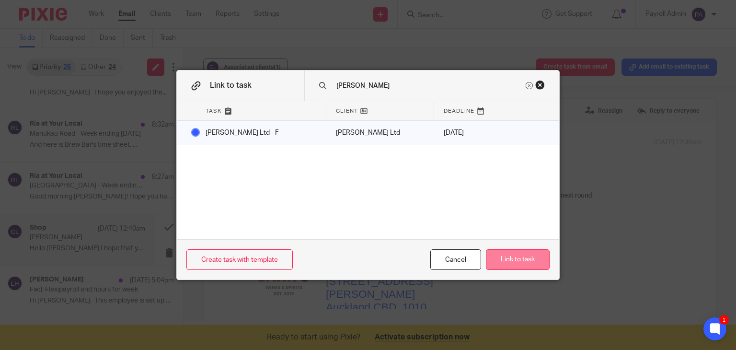
click at [531, 253] on button "Link to task" at bounding box center [518, 259] width 64 height 21
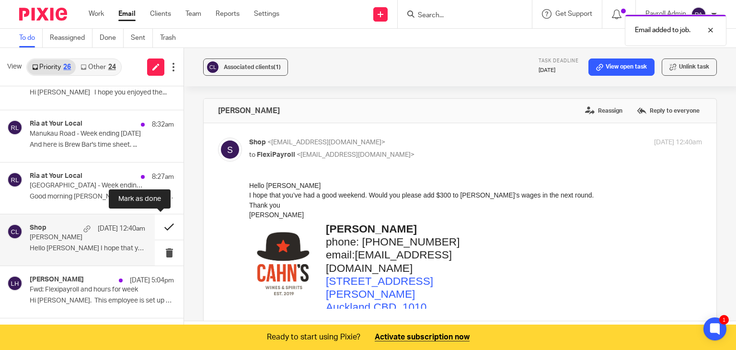
click at [158, 226] on button at bounding box center [169, 226] width 29 height 25
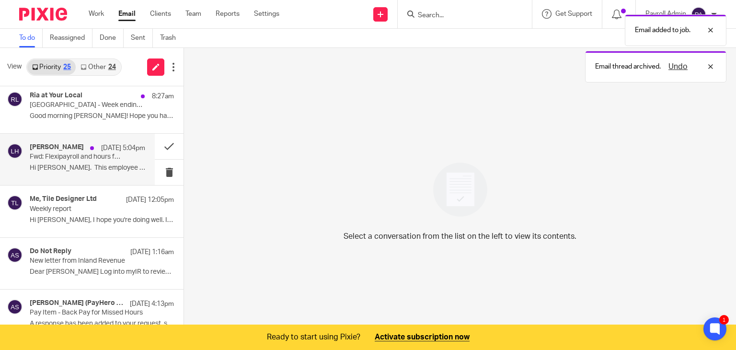
scroll to position [383, 0]
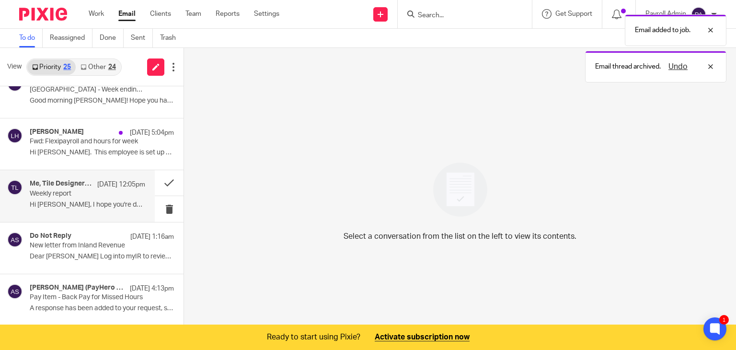
click at [84, 192] on p "Weekly report" at bounding box center [76, 194] width 93 height 8
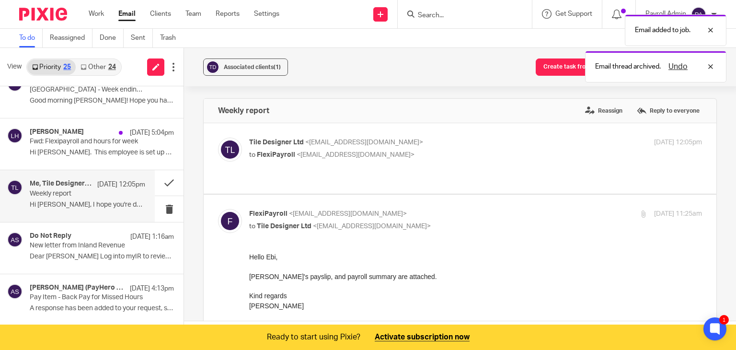
scroll to position [0, 0]
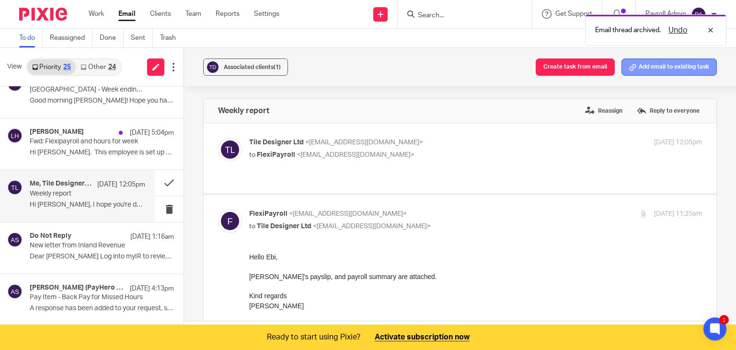
click at [678, 71] on button "Add email to existing task" at bounding box center [669, 66] width 95 height 17
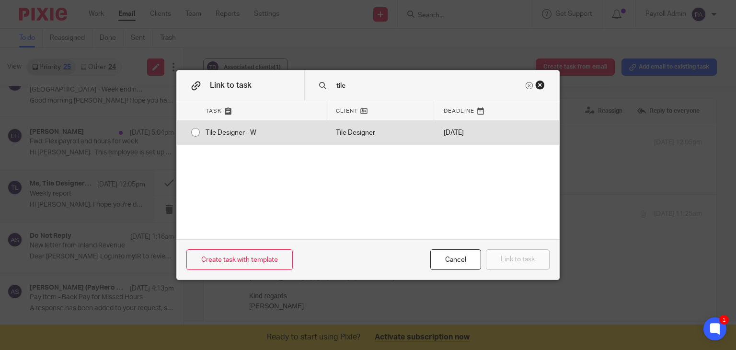
type input "tile"
click at [196, 132] on div "Tile Designer - W" at bounding box center [261, 133] width 130 height 24
radio input "true"
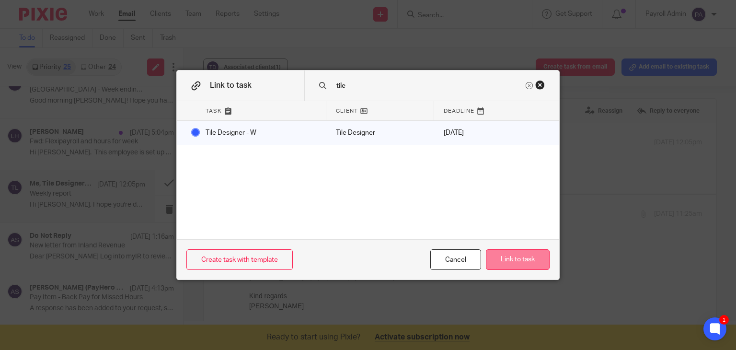
click at [515, 262] on button "Link to task" at bounding box center [518, 259] width 64 height 21
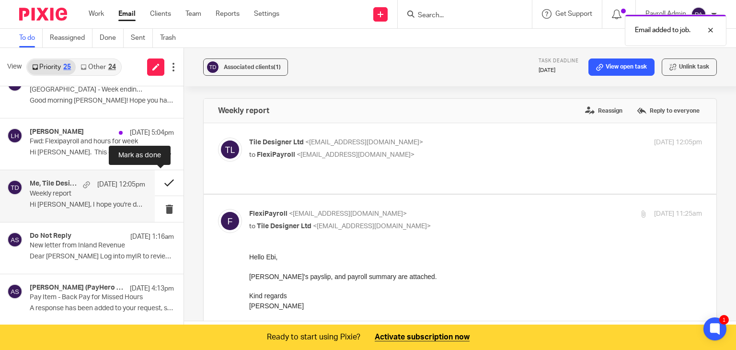
click at [160, 179] on button at bounding box center [169, 182] width 29 height 25
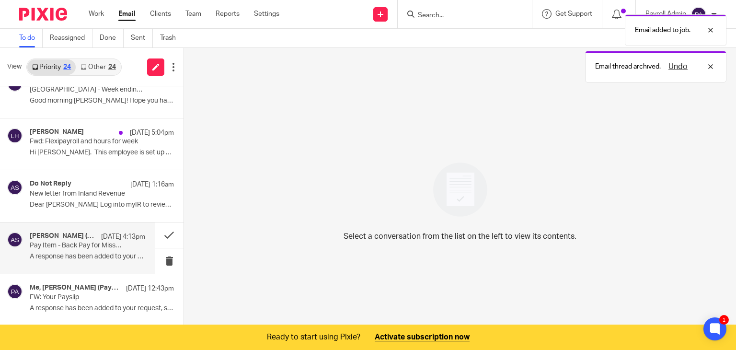
click at [77, 254] on p "A response has been added to your request, see..." at bounding box center [88, 257] width 116 height 8
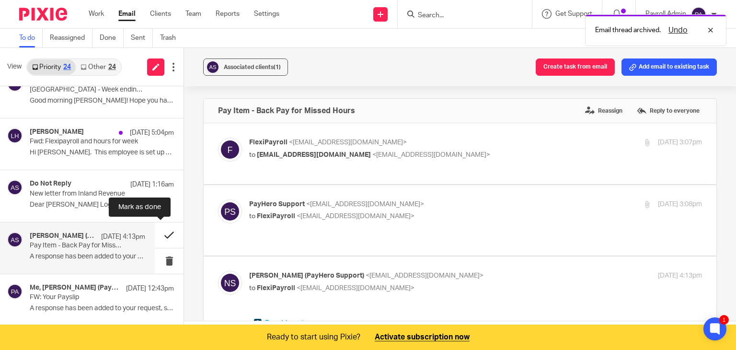
click at [157, 231] on button at bounding box center [169, 234] width 29 height 25
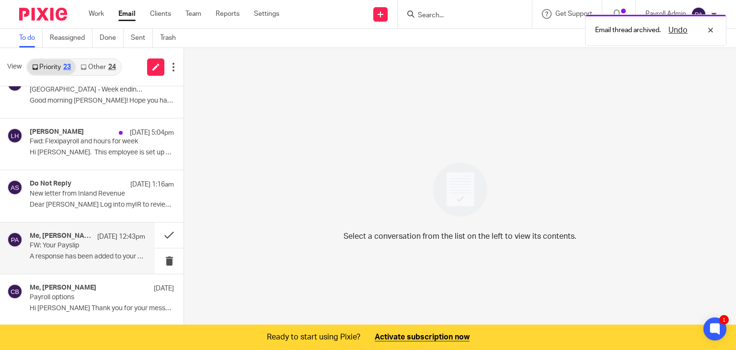
click at [97, 239] on p "15 Aug 12:43pm" at bounding box center [121, 237] width 48 height 10
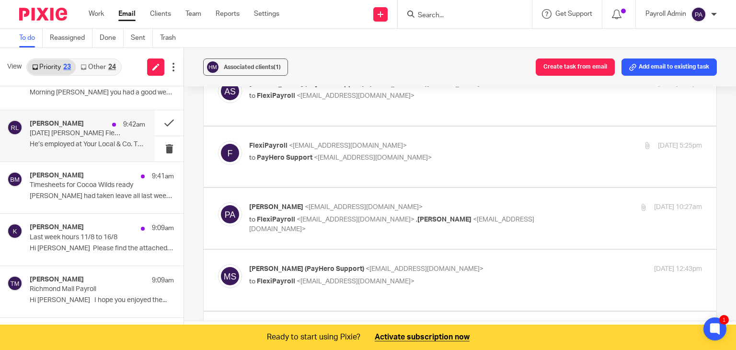
scroll to position [96, 0]
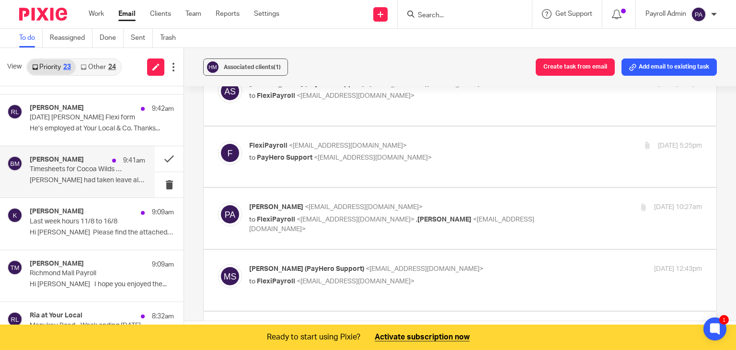
click at [81, 173] on p "Timesheets for Cocoa Wilds ready" at bounding box center [76, 169] width 93 height 8
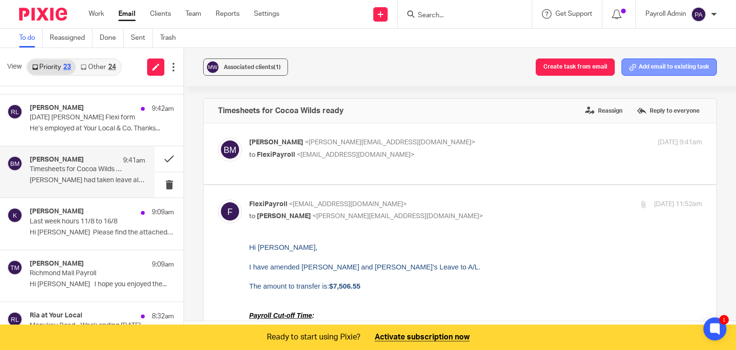
scroll to position [0, 0]
click at [658, 66] on button "Add email to existing task" at bounding box center [669, 66] width 95 height 17
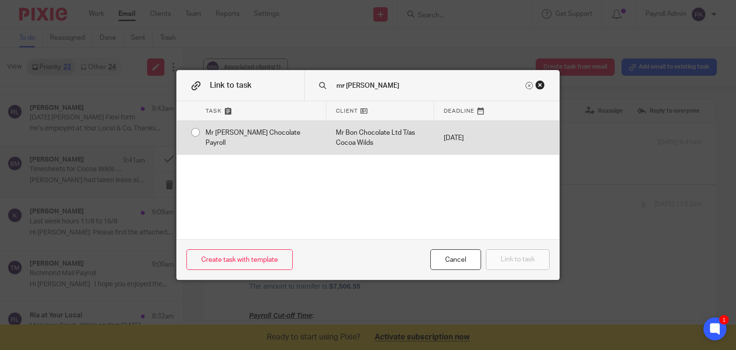
type input "mr bon"
click at [196, 131] on div "Mr [PERSON_NAME] Chocolate Payroll" at bounding box center [261, 138] width 130 height 34
radio input "true"
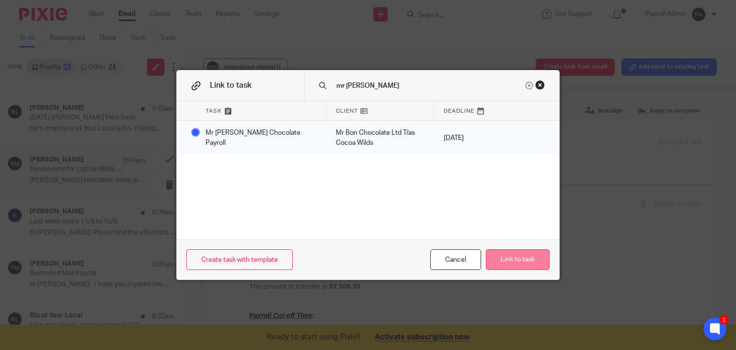
click at [525, 257] on button "Link to task" at bounding box center [518, 259] width 64 height 21
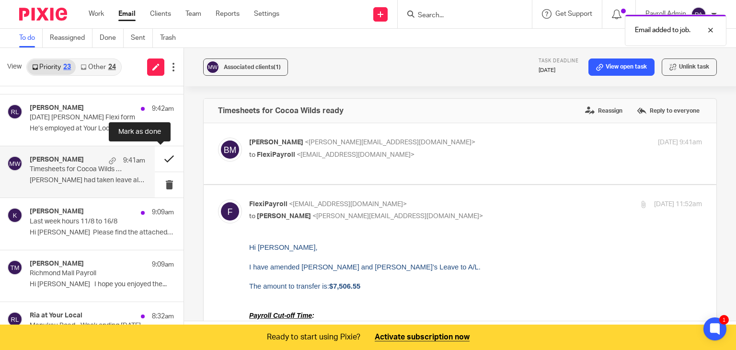
click at [163, 157] on button at bounding box center [169, 158] width 29 height 25
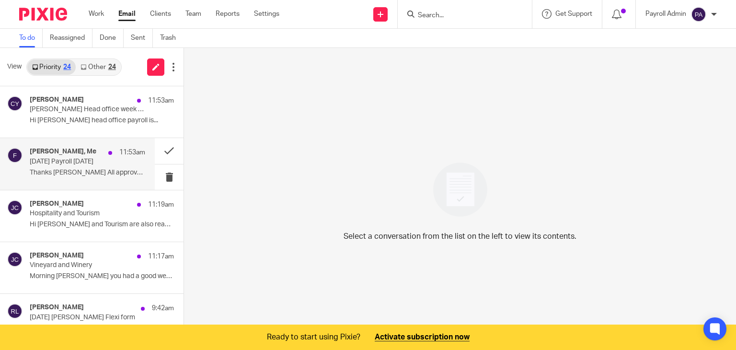
click at [96, 160] on p "[DATE] Payroll [DATE]" at bounding box center [76, 162] width 93 height 8
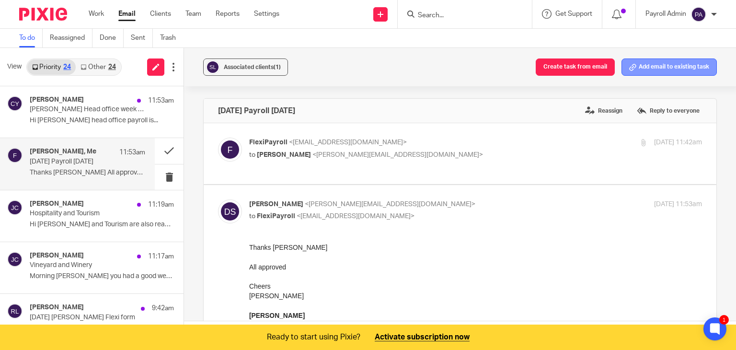
click at [658, 69] on button "Add email to existing task" at bounding box center [669, 66] width 95 height 17
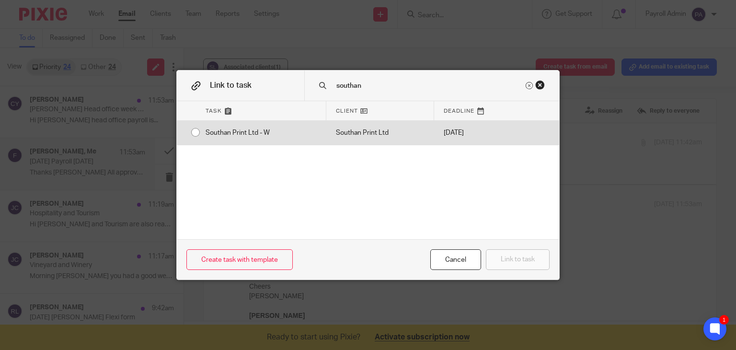
type input "southan"
click at [196, 132] on div "Southan Print Ltd - W" at bounding box center [261, 133] width 130 height 24
radio input "true"
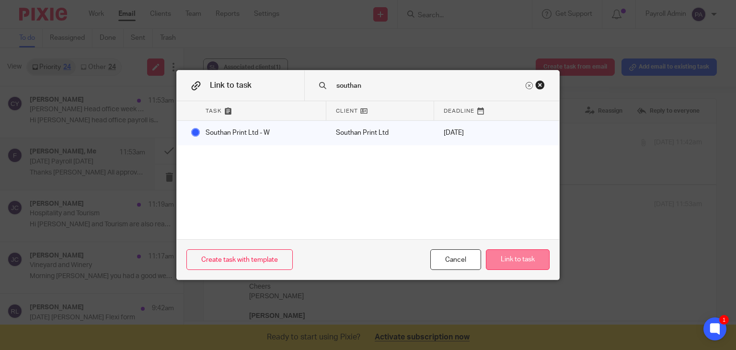
click at [521, 257] on button "Link to task" at bounding box center [518, 259] width 64 height 21
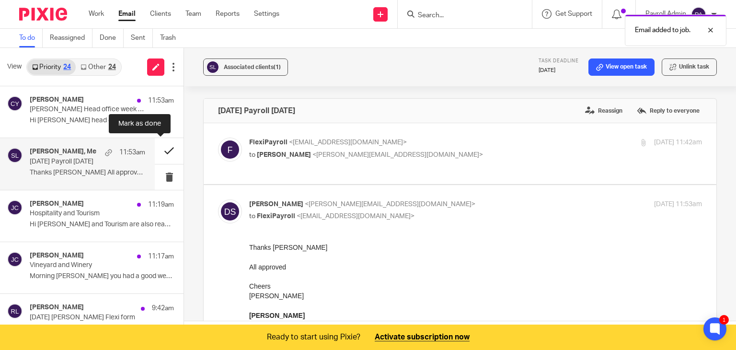
click at [157, 149] on button at bounding box center [169, 150] width 29 height 25
